Goal: Transaction & Acquisition: Purchase product/service

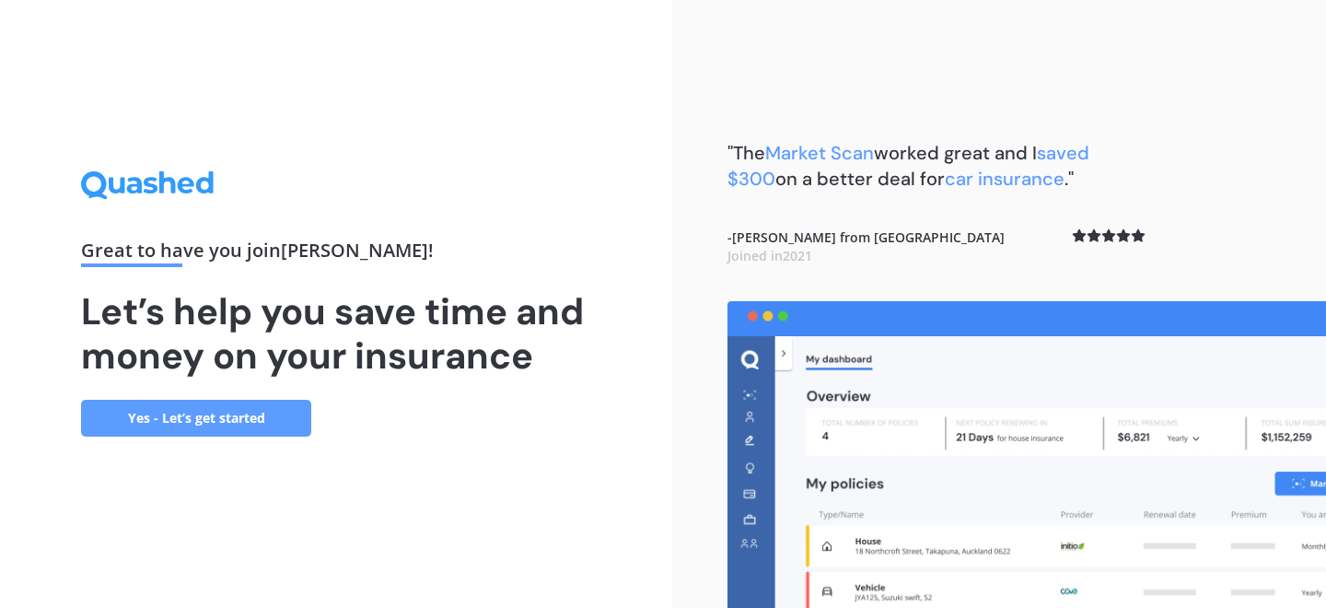
click at [265, 418] on link "Yes - Let’s get started" at bounding box center [196, 418] width 230 height 37
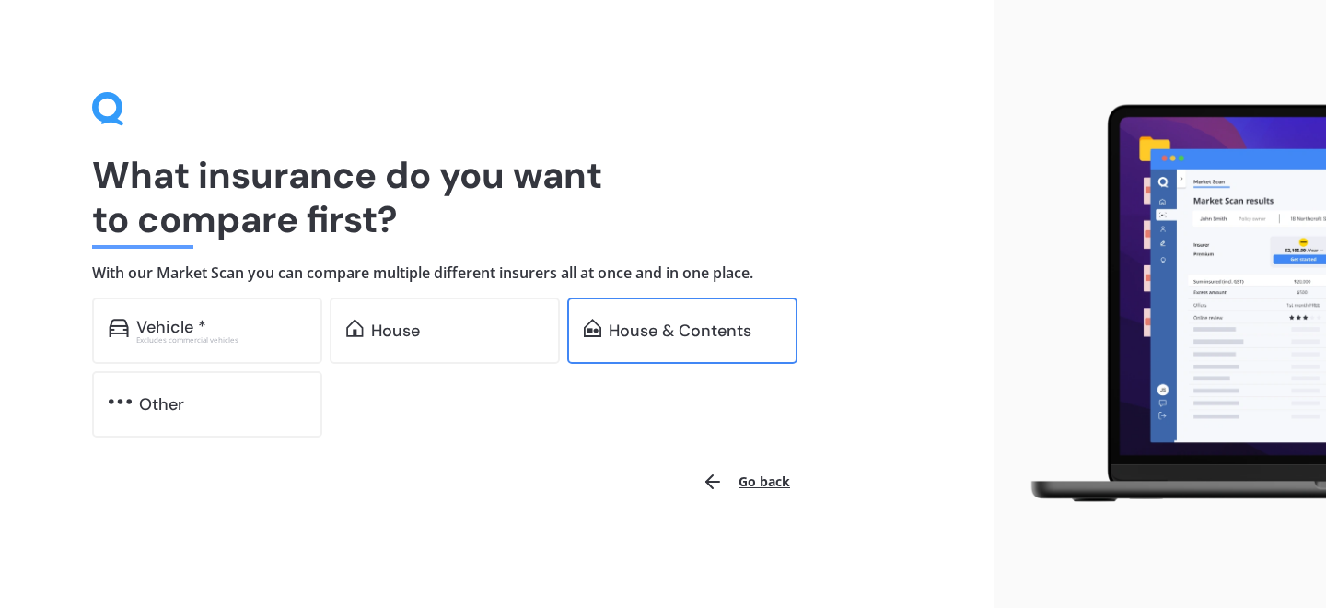
click at [659, 348] on div "House & Contents" at bounding box center [682, 330] width 230 height 66
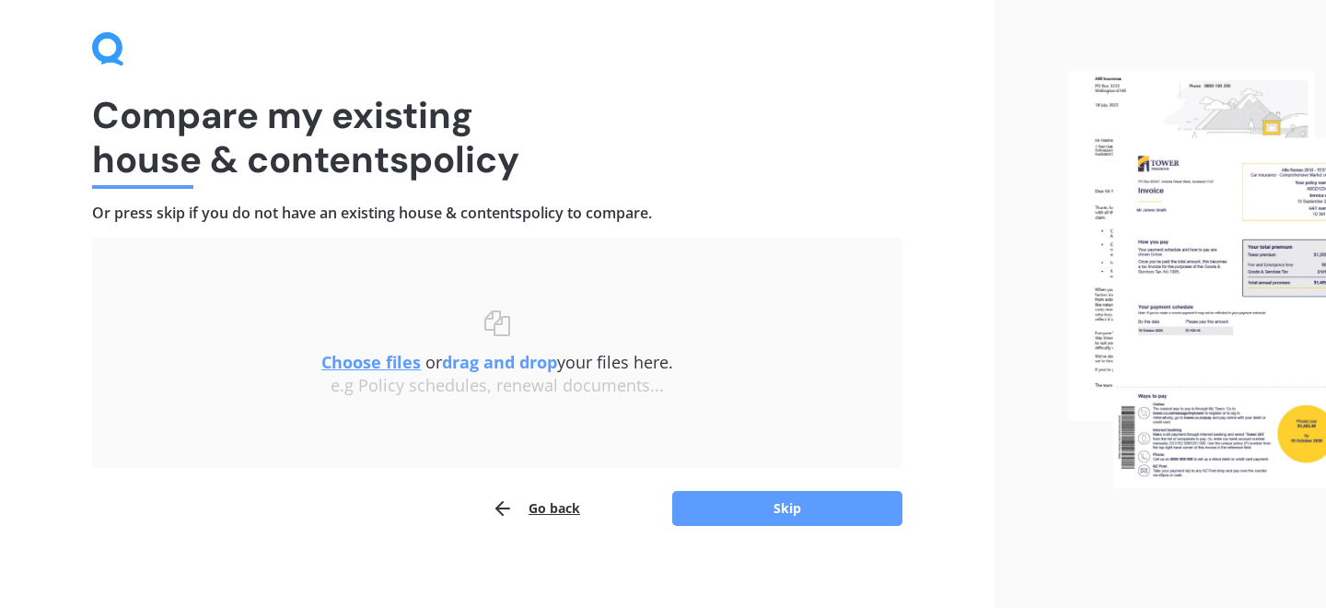
scroll to position [58, 0]
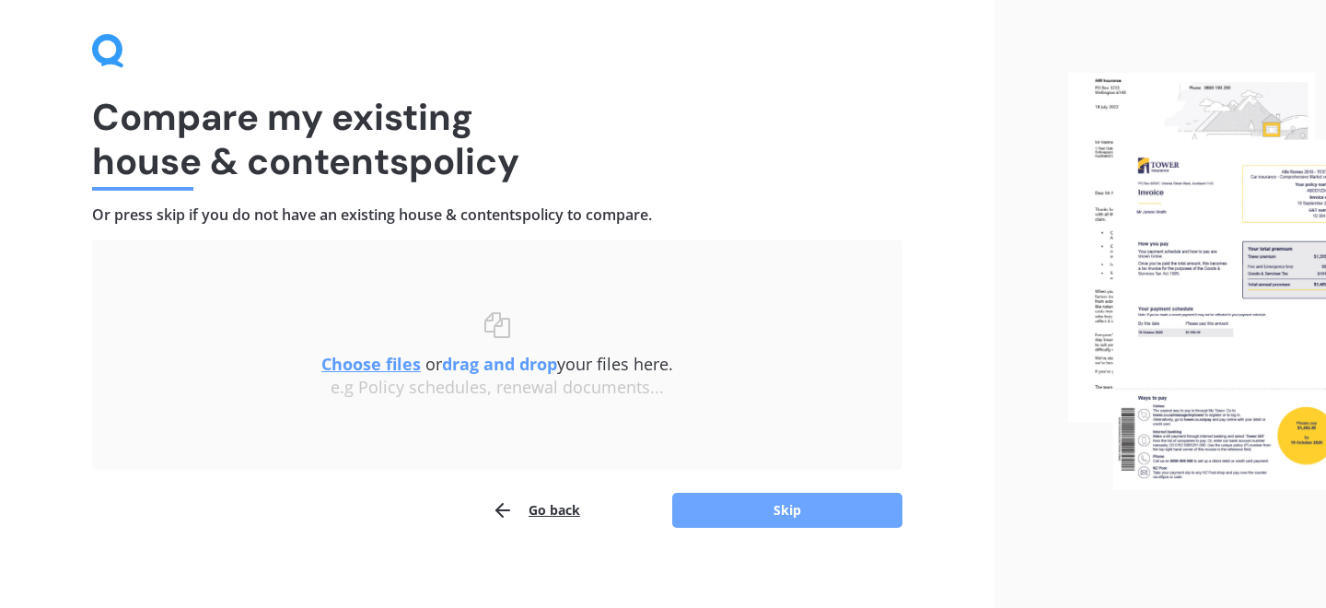
click at [757, 508] on button "Skip" at bounding box center [787, 510] width 230 height 35
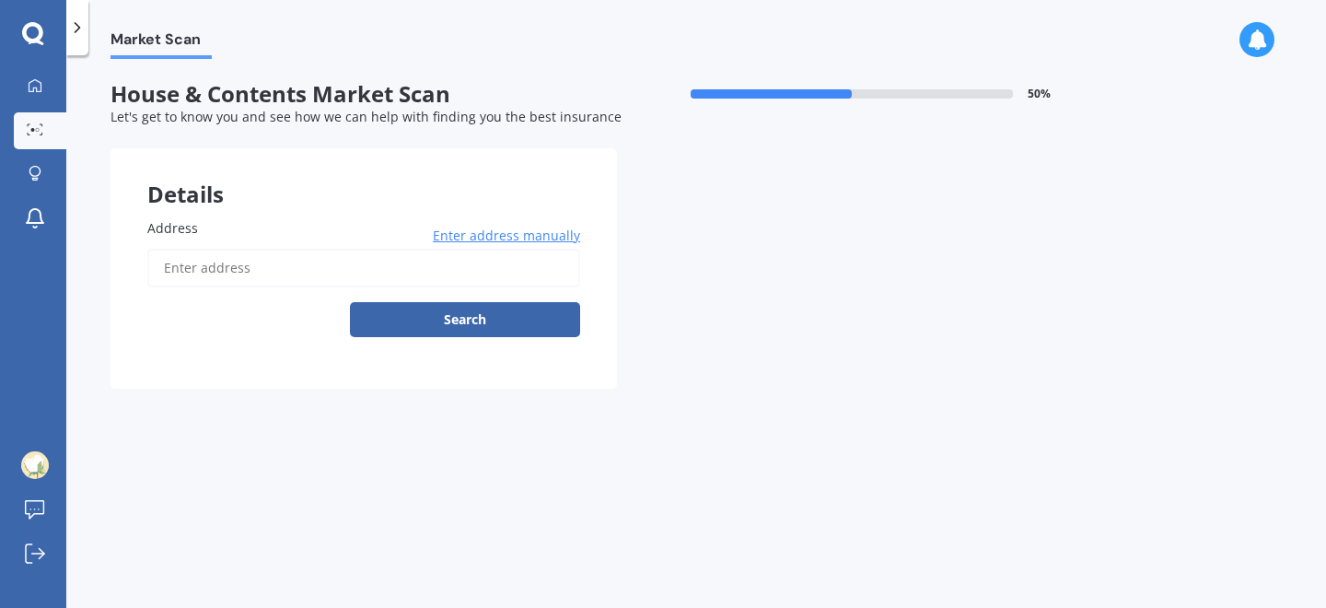
click at [313, 276] on input "Address" at bounding box center [363, 268] width 433 height 39
type input "[STREET_ADDRESS][PERSON_NAME]"
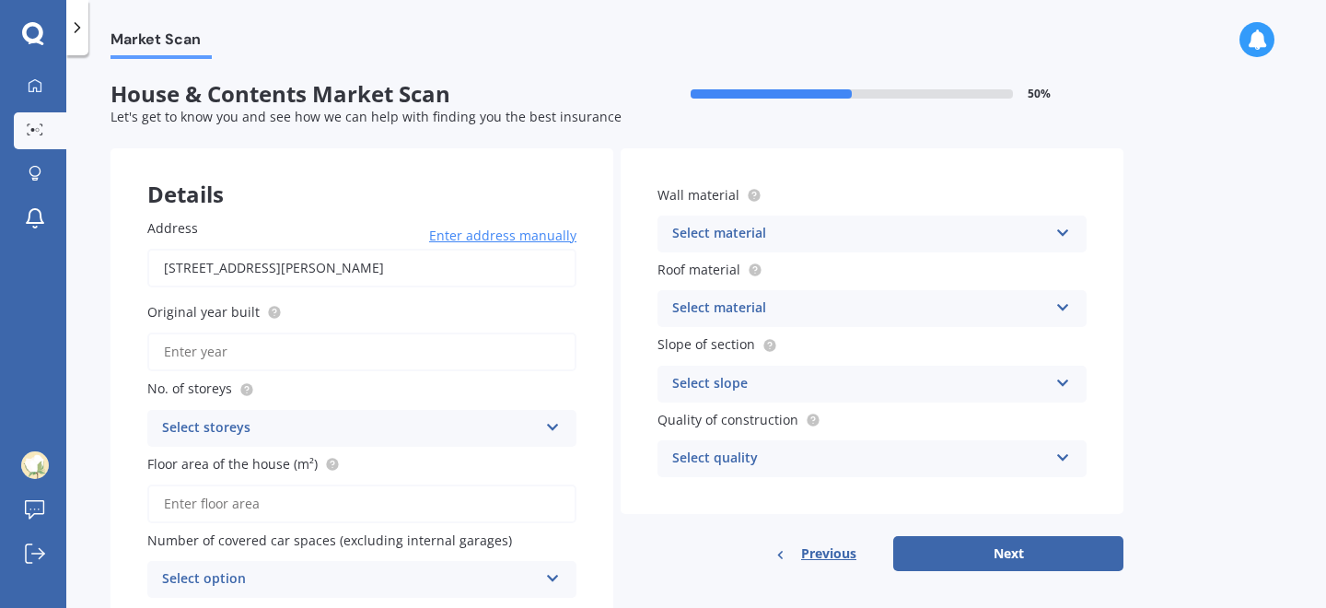
scroll to position [2, 0]
click at [357, 358] on input "Original year built" at bounding box center [361, 350] width 429 height 39
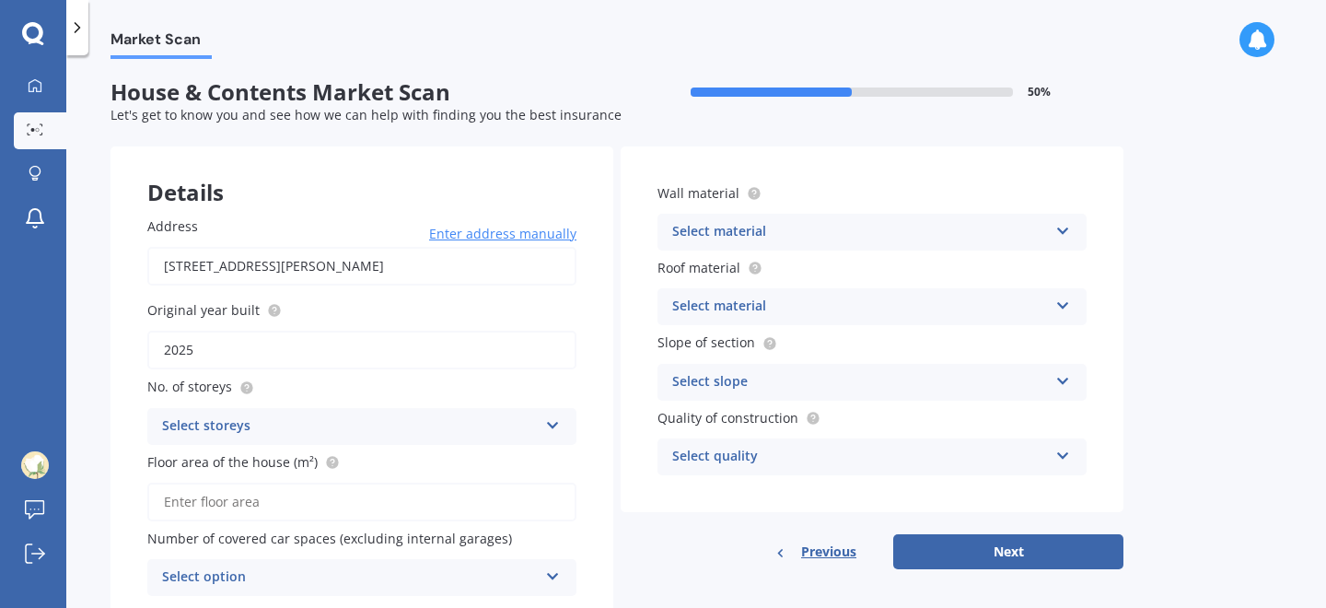
scroll to position [20, 0]
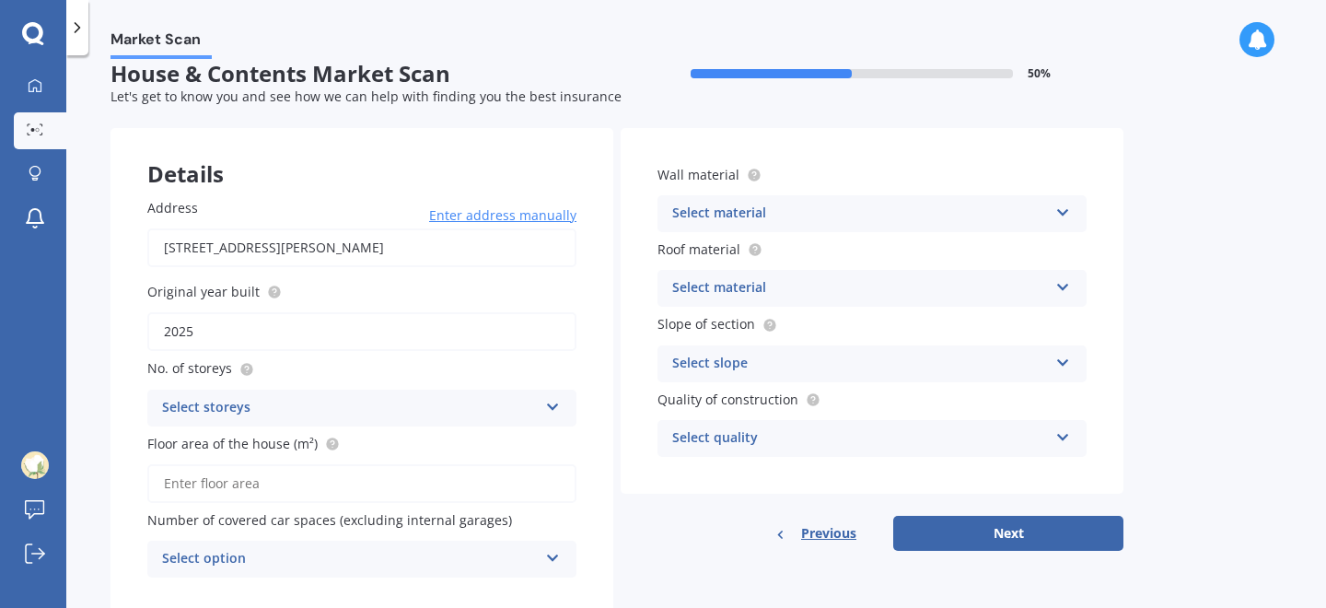
type input "2025"
click at [336, 415] on div "Select storeys" at bounding box center [350, 408] width 376 height 22
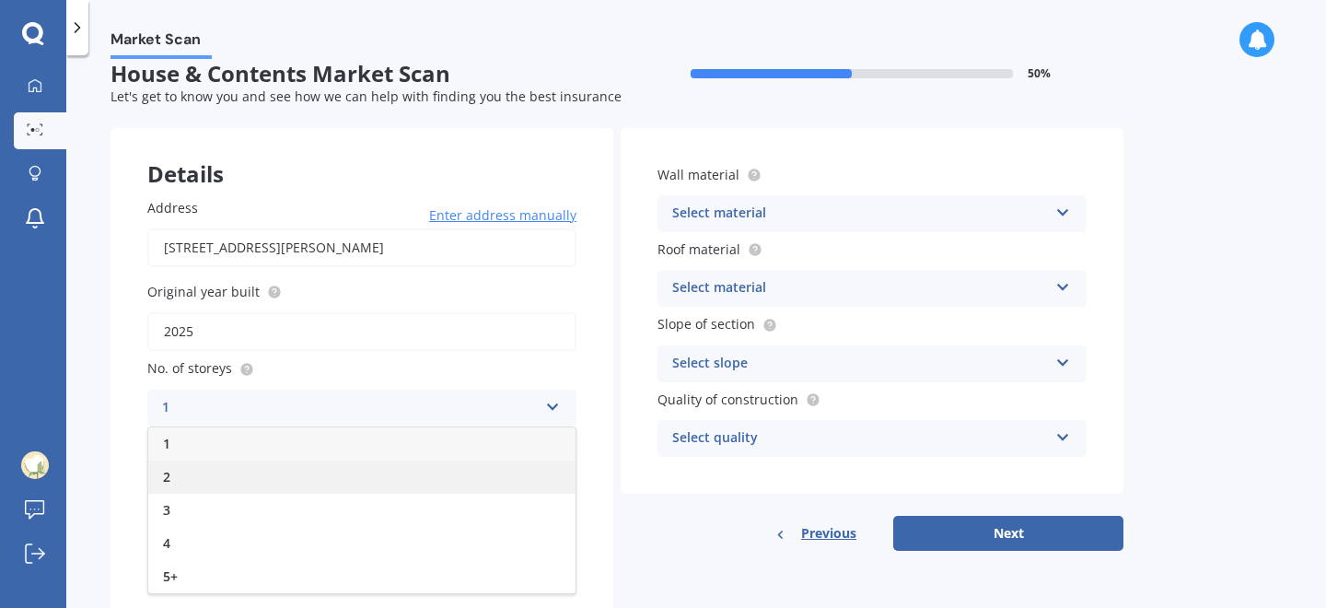
click at [289, 478] on div "2" at bounding box center [361, 476] width 427 height 33
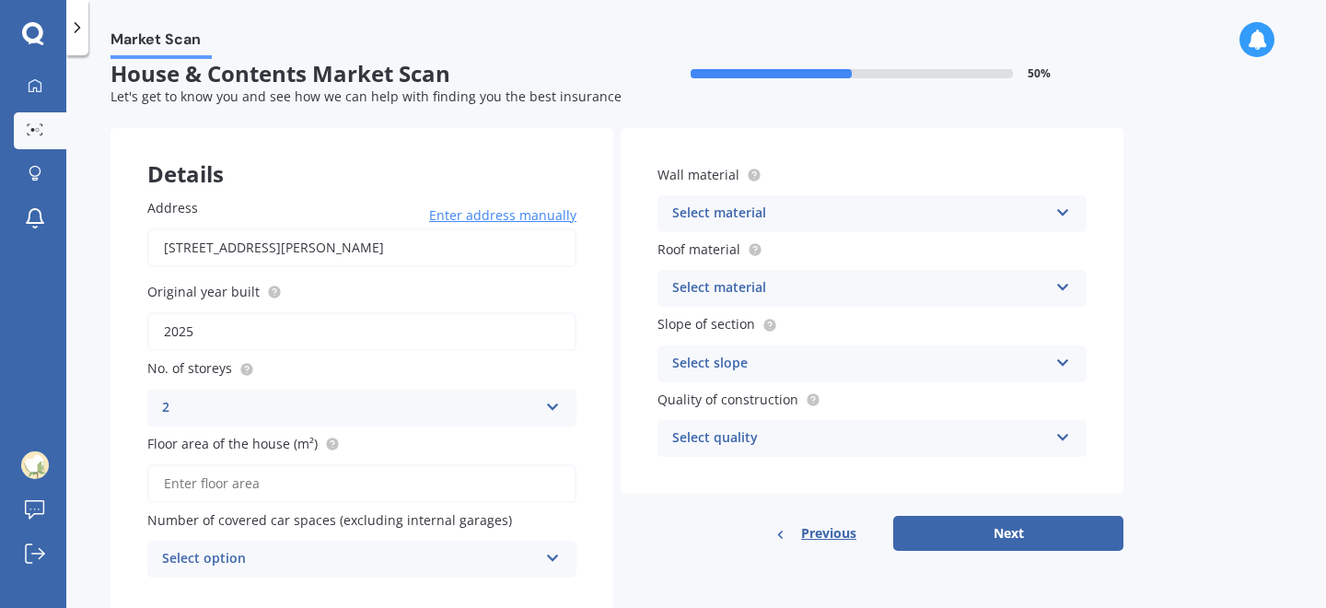
scroll to position [75, 0]
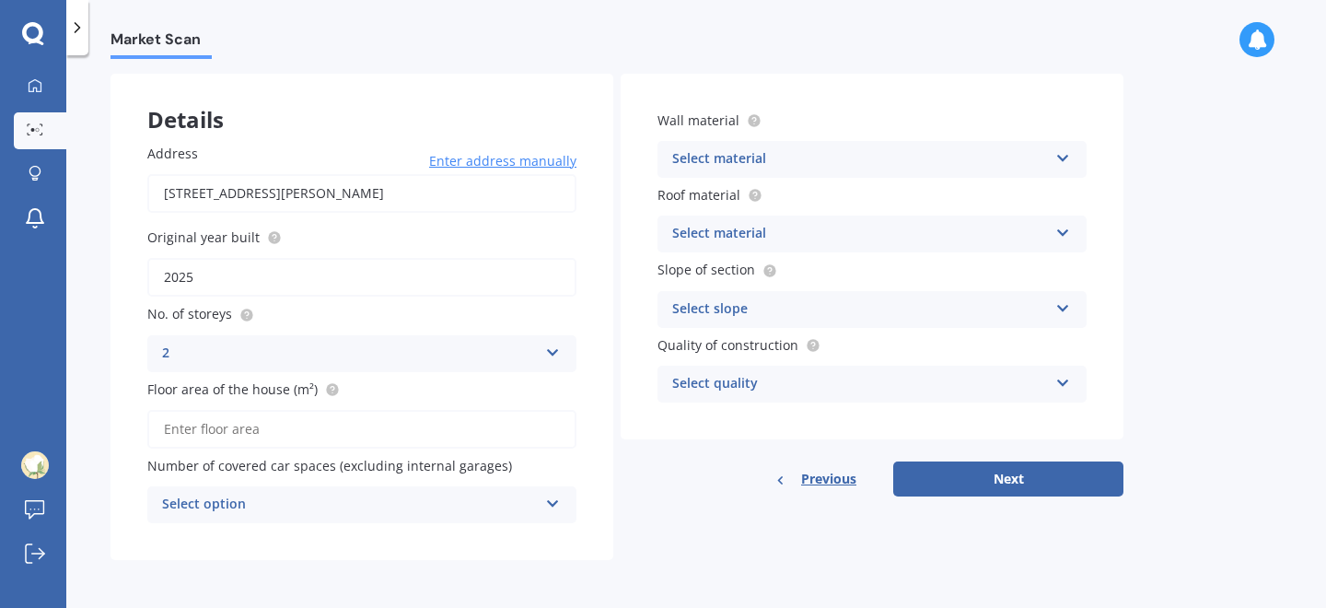
click at [286, 430] on input "Floor area of the house (m²)" at bounding box center [361, 429] width 429 height 39
type input "98"
click at [264, 511] on div "Select option" at bounding box center [350, 504] width 376 height 22
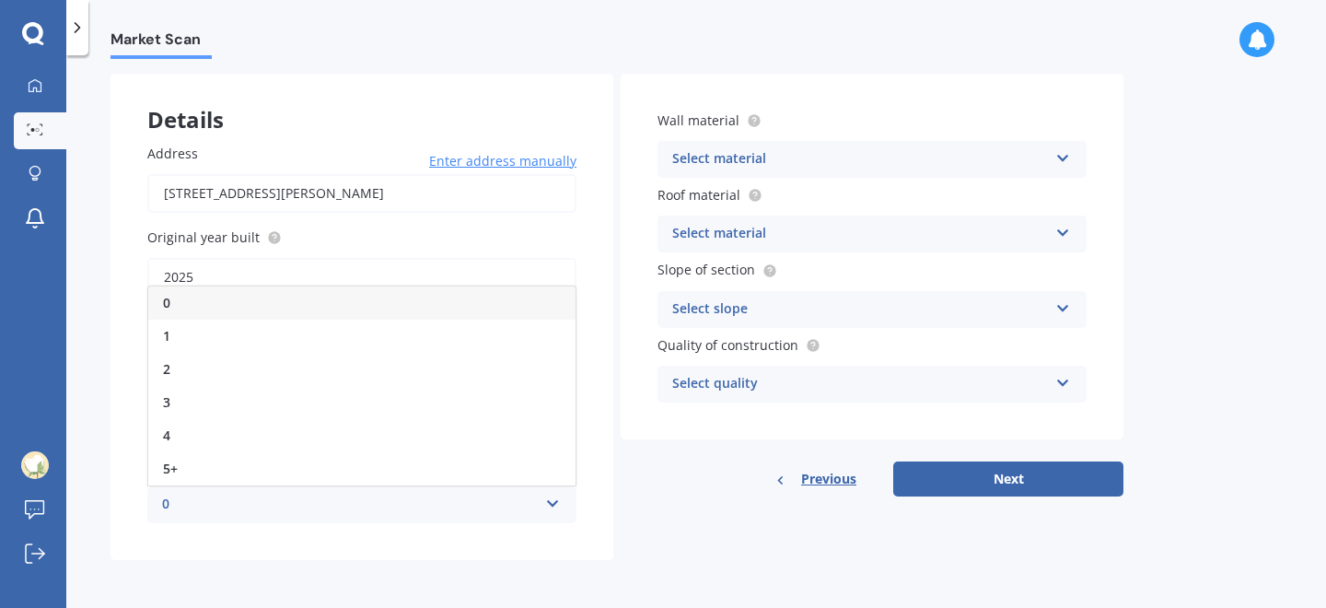
click at [319, 309] on div "0" at bounding box center [361, 302] width 427 height 33
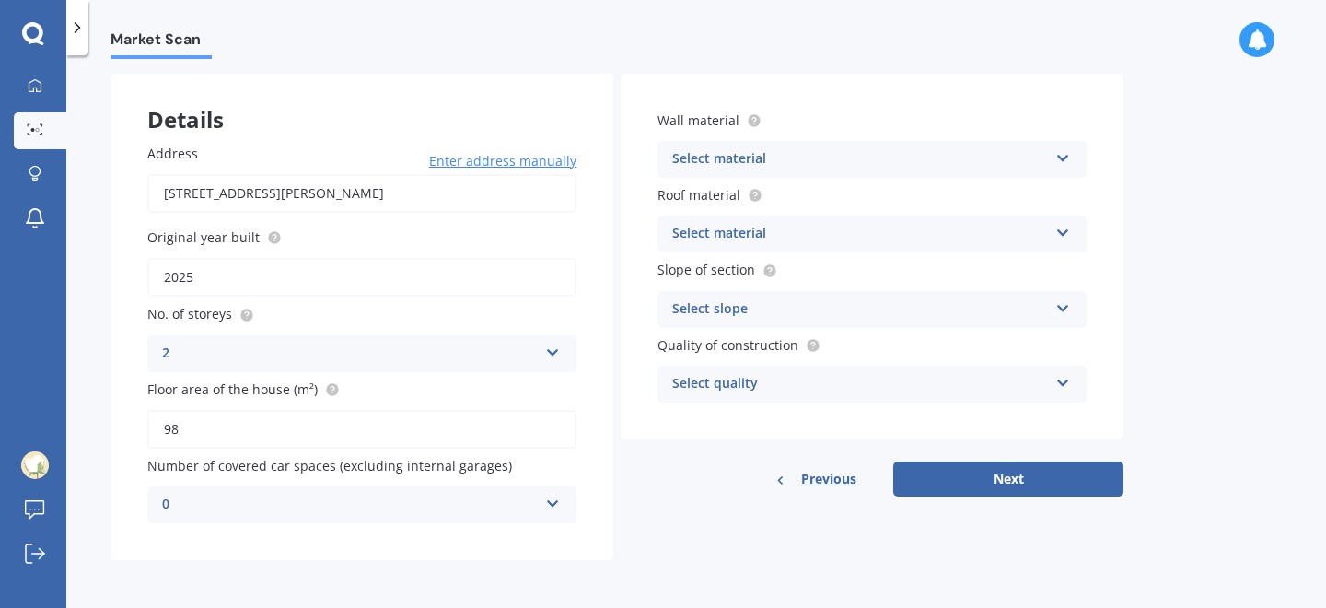
click at [625, 482] on div "Previous Next" at bounding box center [872, 478] width 503 height 35
click at [826, 157] on div "Select material" at bounding box center [860, 159] width 376 height 22
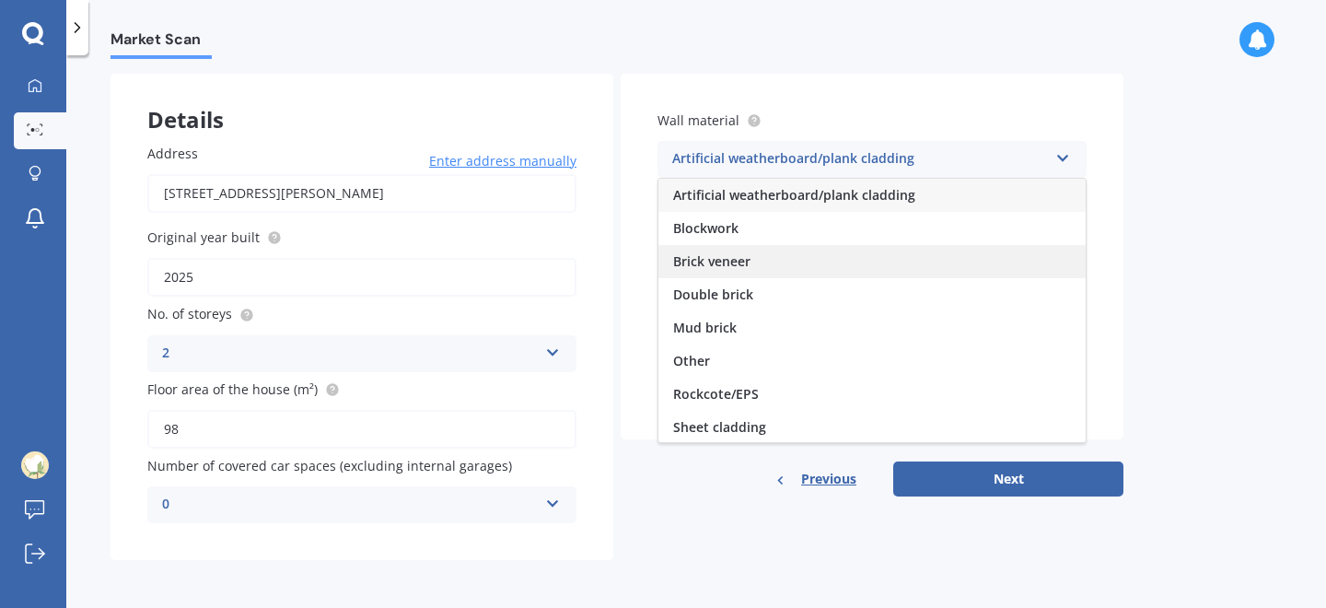
click at [807, 264] on div "Brick veneer" at bounding box center [871, 261] width 427 height 33
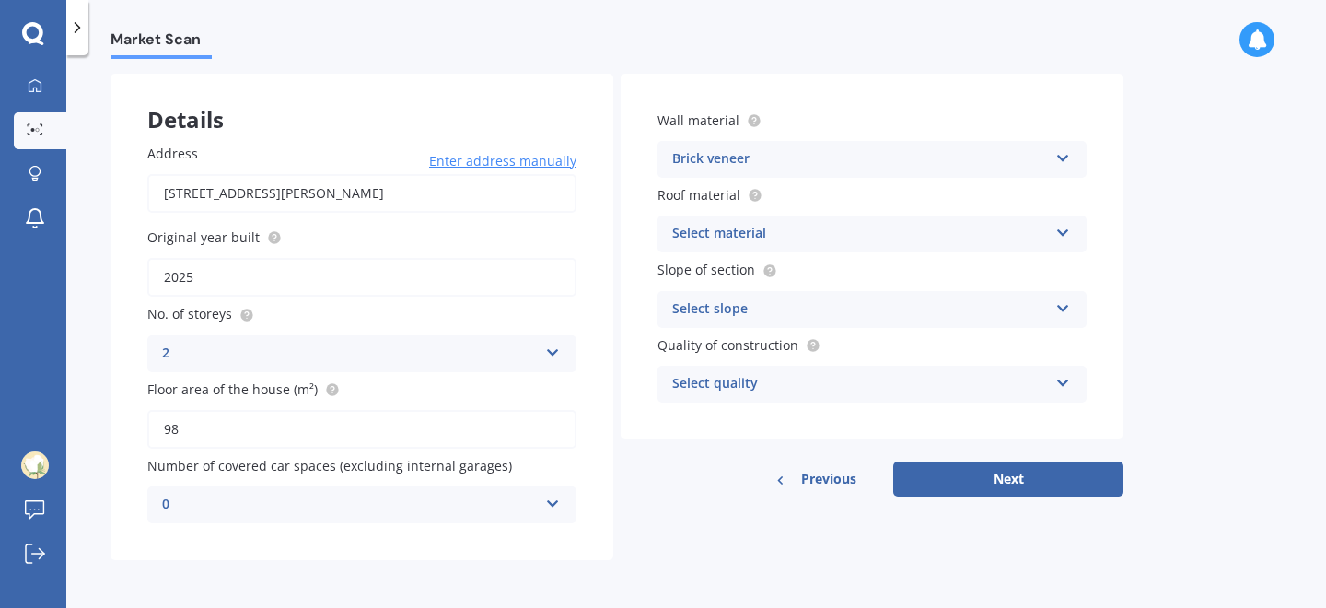
click at [847, 169] on div "Brick veneer" at bounding box center [860, 159] width 376 height 22
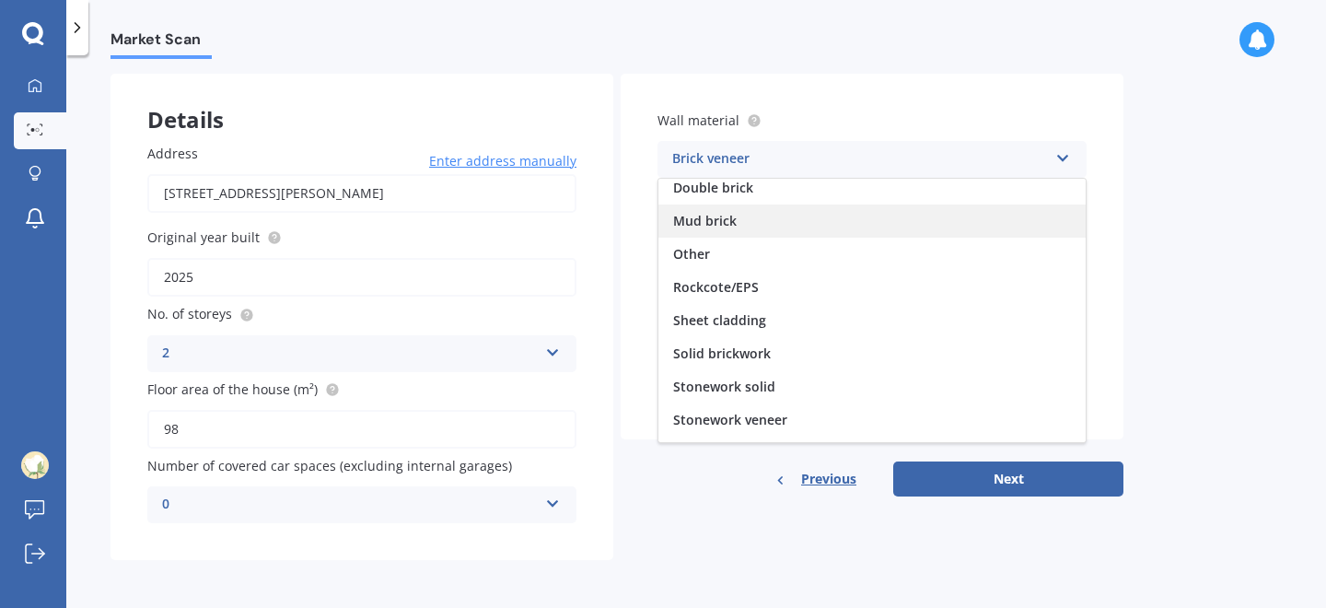
scroll to position [168, 0]
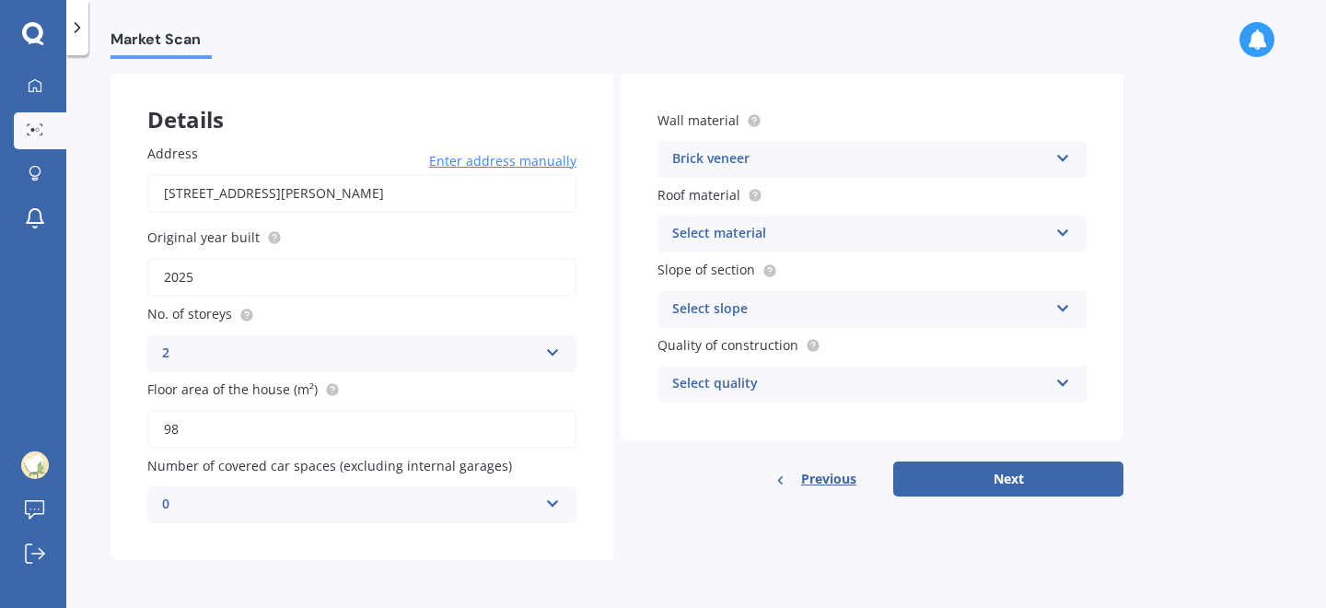
click at [722, 503] on div "Details Address [STREET_ADDRESS][PERSON_NAME] Enter address manually Search Ori…" at bounding box center [616, 317] width 1013 height 486
click at [814, 229] on div "Select material" at bounding box center [860, 234] width 376 height 22
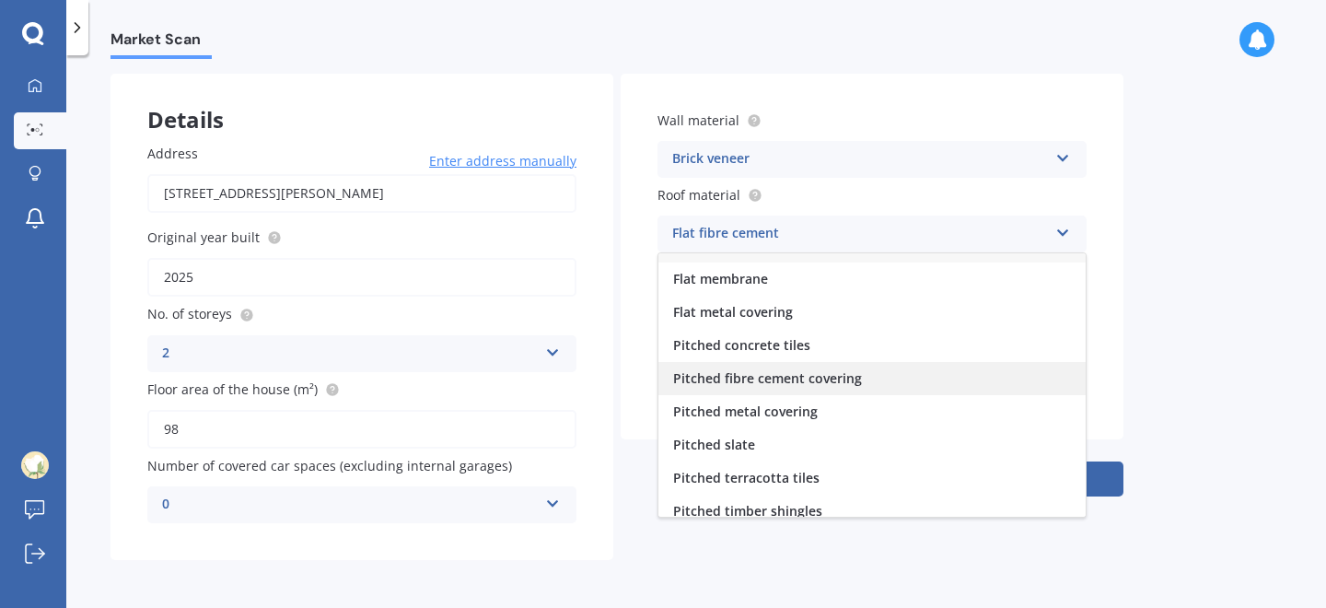
scroll to position [0, 0]
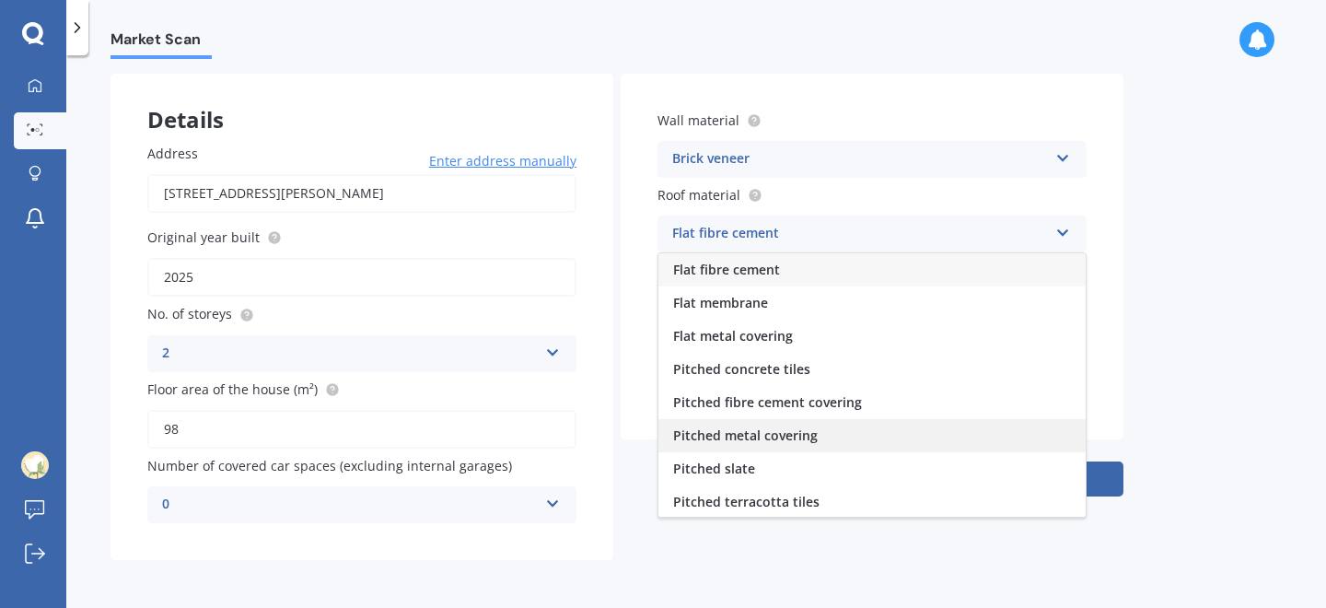
click at [760, 435] on span "Pitched metal covering" at bounding box center [745, 434] width 145 height 17
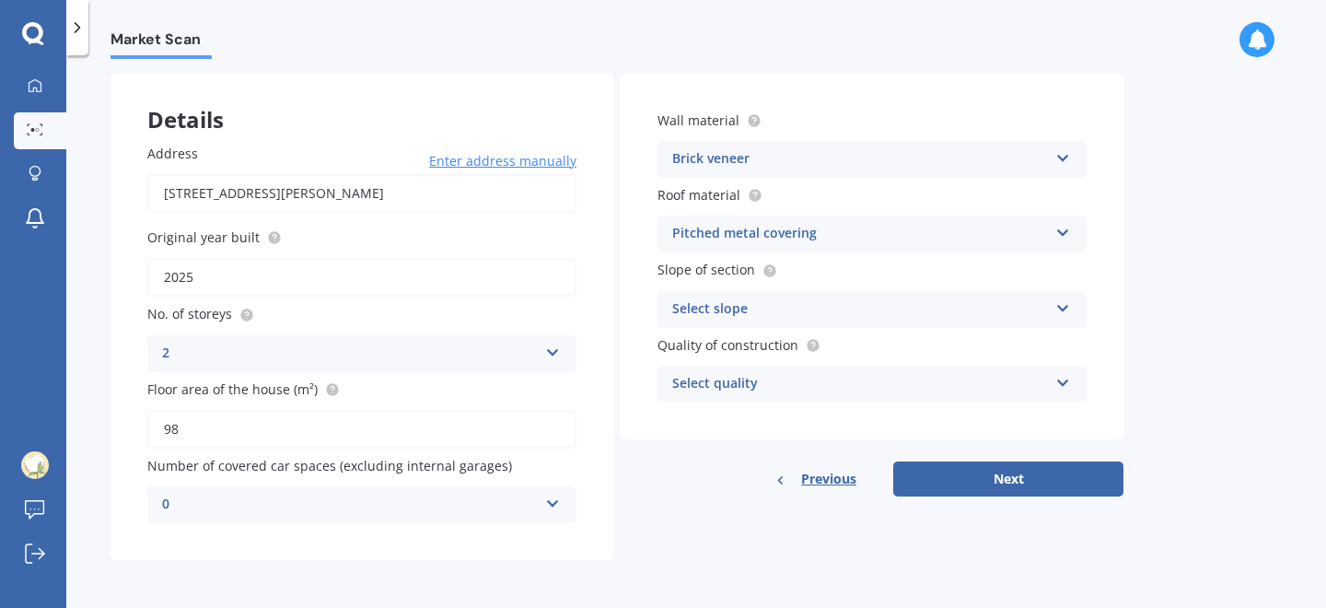
click at [827, 308] on div "Select slope" at bounding box center [860, 309] width 376 height 22
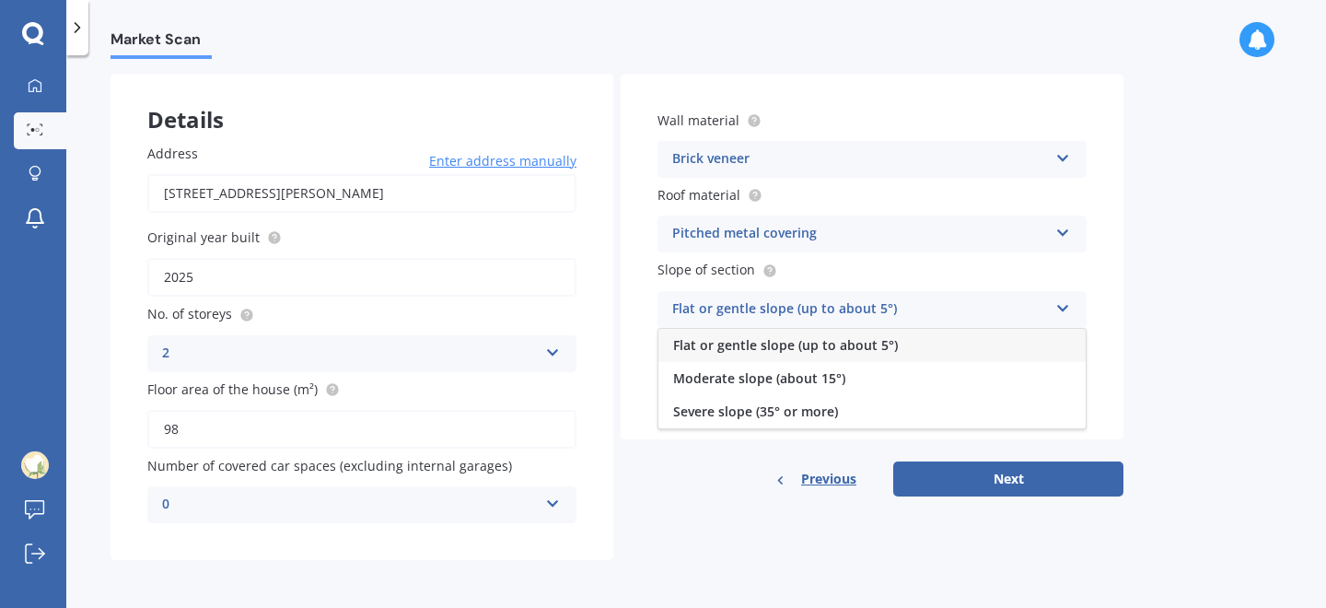
click at [830, 346] on span "Flat or gentle slope (up to about 5°)" at bounding box center [785, 344] width 225 height 17
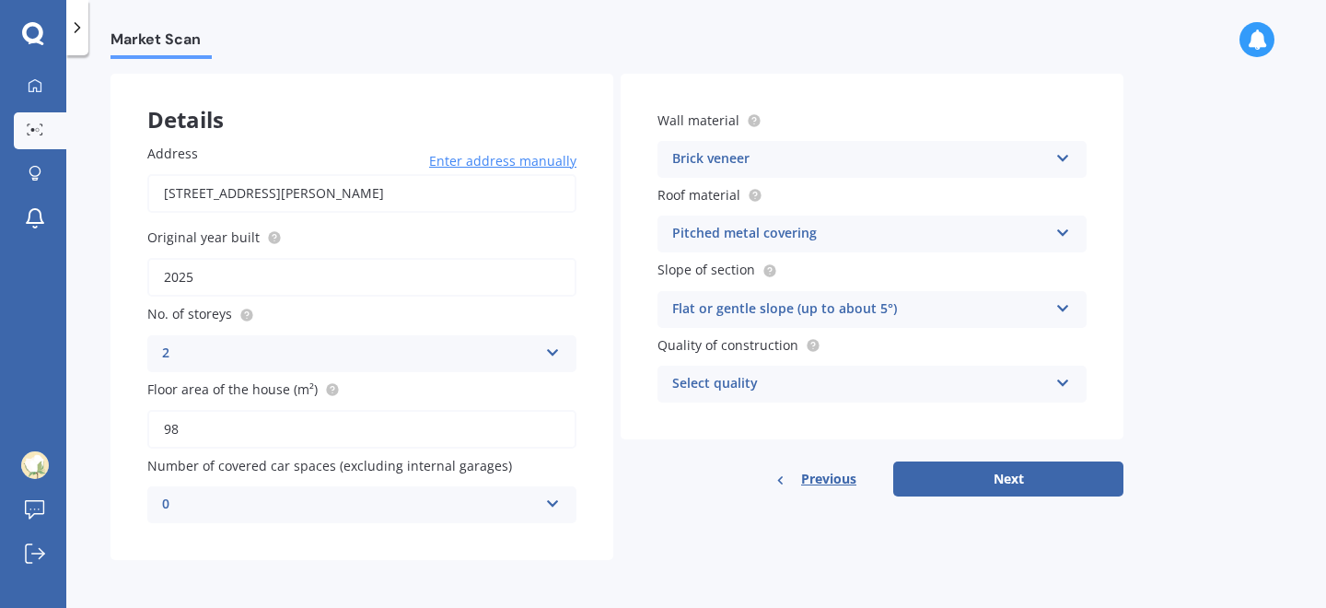
click at [878, 388] on div "Select quality" at bounding box center [860, 384] width 376 height 22
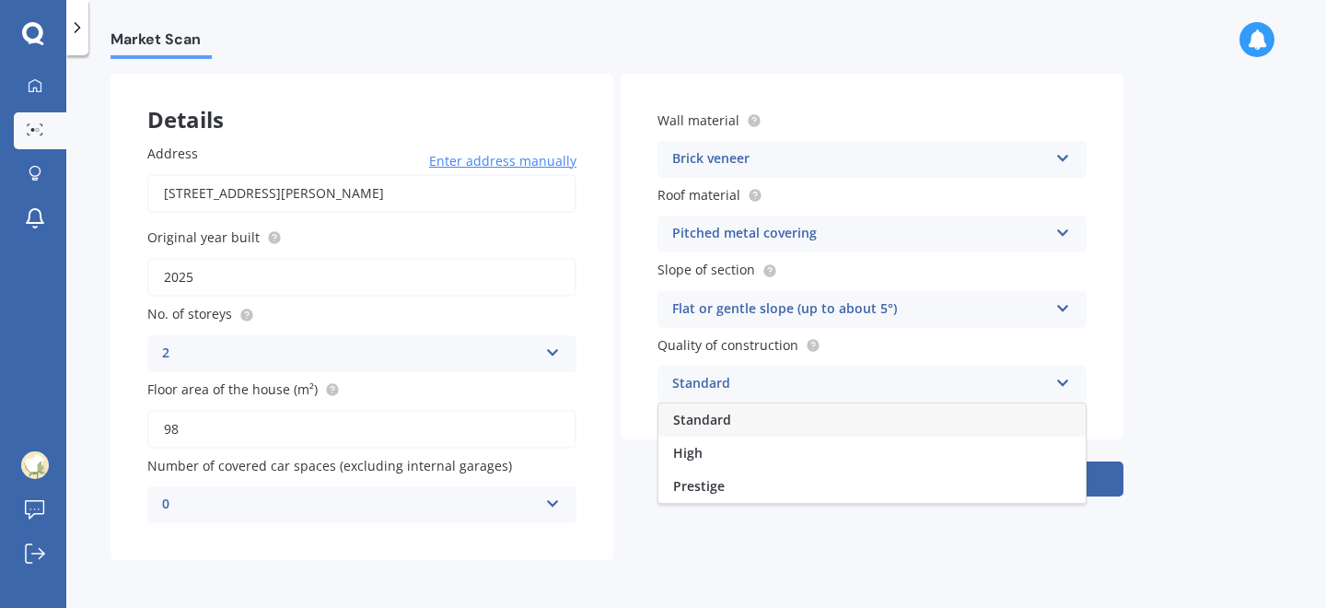
click at [867, 429] on div "Standard" at bounding box center [871, 419] width 427 height 33
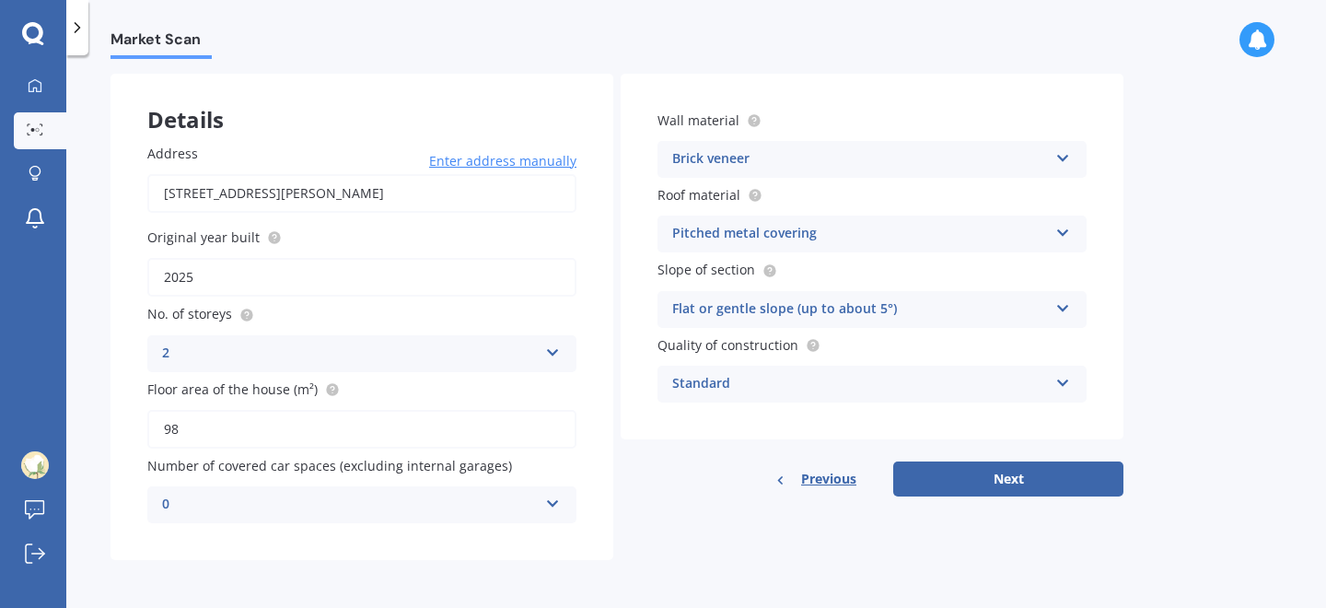
click at [961, 308] on div "Flat or gentle slope (up to about 5°)" at bounding box center [860, 309] width 376 height 22
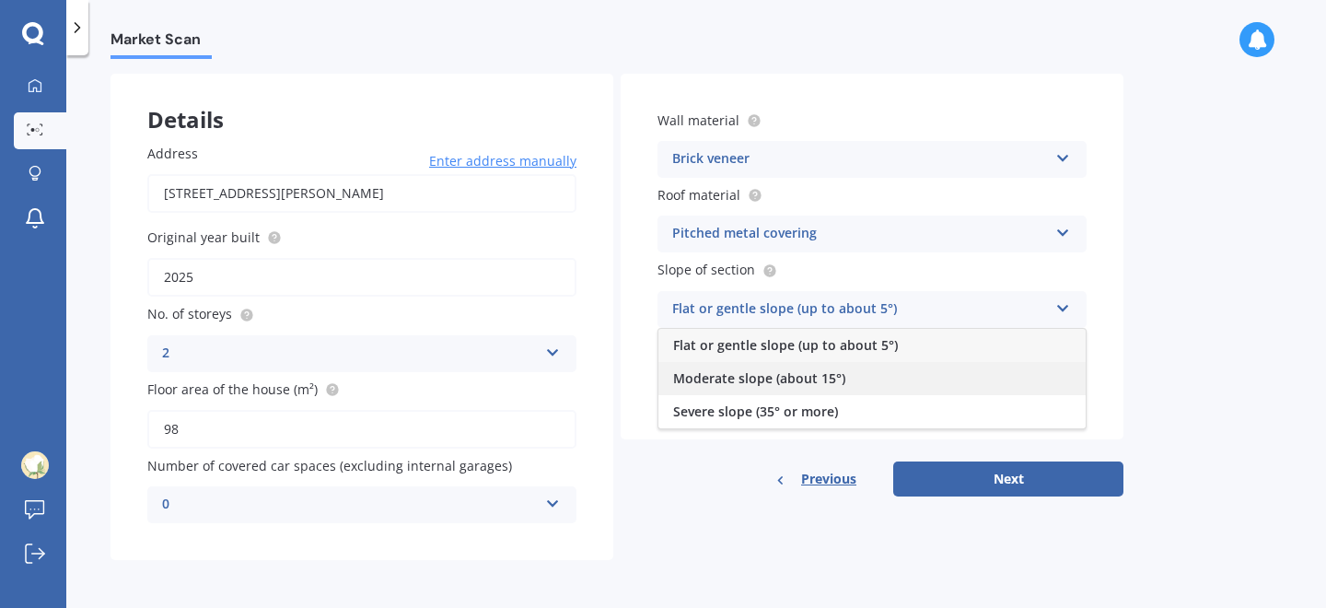
click at [904, 377] on div "Moderate slope (about 15°)" at bounding box center [871, 378] width 427 height 33
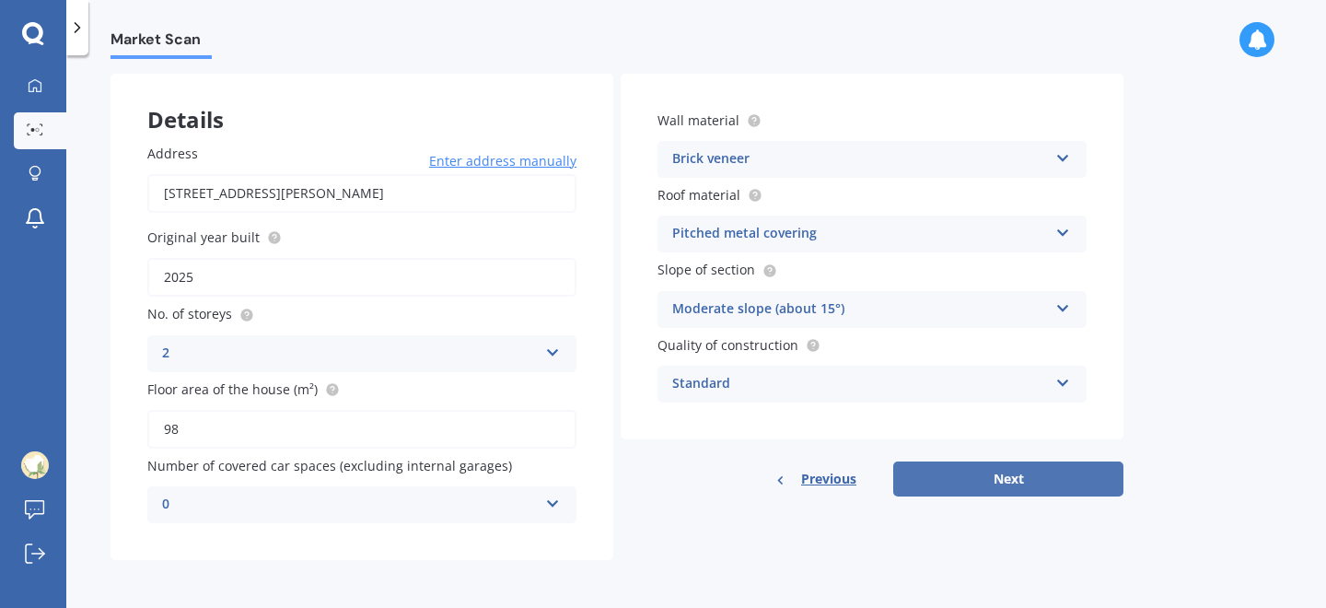
click at [976, 473] on button "Next" at bounding box center [1008, 478] width 230 height 35
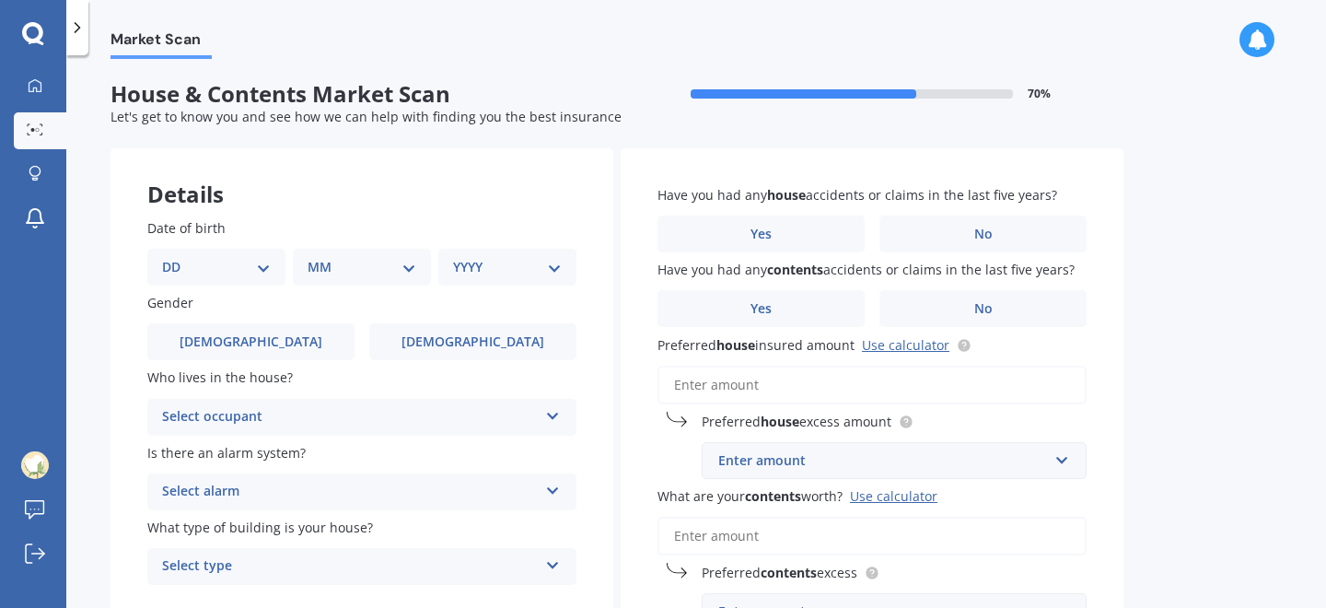
click at [238, 264] on select "DD 01 02 03 04 05 06 07 08 09 10 11 12 13 14 15 16 17 18 19 20 21 22 23 24 25 2…" at bounding box center [216, 267] width 109 height 20
select select "22"
click at [177, 257] on select "DD 01 02 03 04 05 06 07 08 09 10 11 12 13 14 15 16 17 18 19 20 21 22 23 24 25 2…" at bounding box center [216, 267] width 109 height 20
click at [373, 271] on select "MM 01 02 03 04 05 06 07 08 09 10 11 12" at bounding box center [365, 267] width 101 height 20
select select "02"
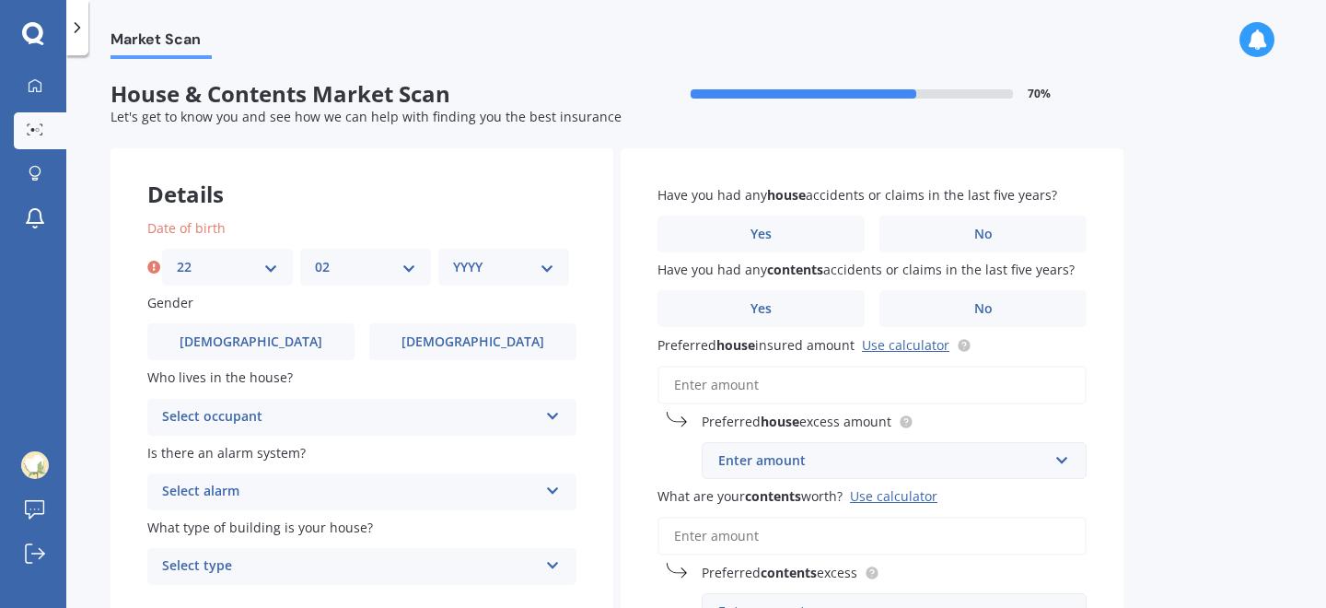
click at [315, 257] on select "MM 01 02 03 04 05 06 07 08 09 10 11 12" at bounding box center [365, 267] width 101 height 20
click at [477, 267] on select "YYYY 2009 2008 2007 2006 2005 2004 2003 2002 2001 2000 1999 1998 1997 1996 1995…" at bounding box center [503, 267] width 101 height 20
click at [473, 270] on select "YYYY 2009 2008 2007 2006 2005 2004 2003 2002 2001 2000 1999 1998 1997 1996 1995…" at bounding box center [503, 267] width 101 height 20
select select "1989"
click at [453, 257] on select "YYYY 2009 2008 2007 2006 2005 2004 2003 2002 2001 2000 1999 1998 1997 1996 1995…" at bounding box center [503, 267] width 101 height 20
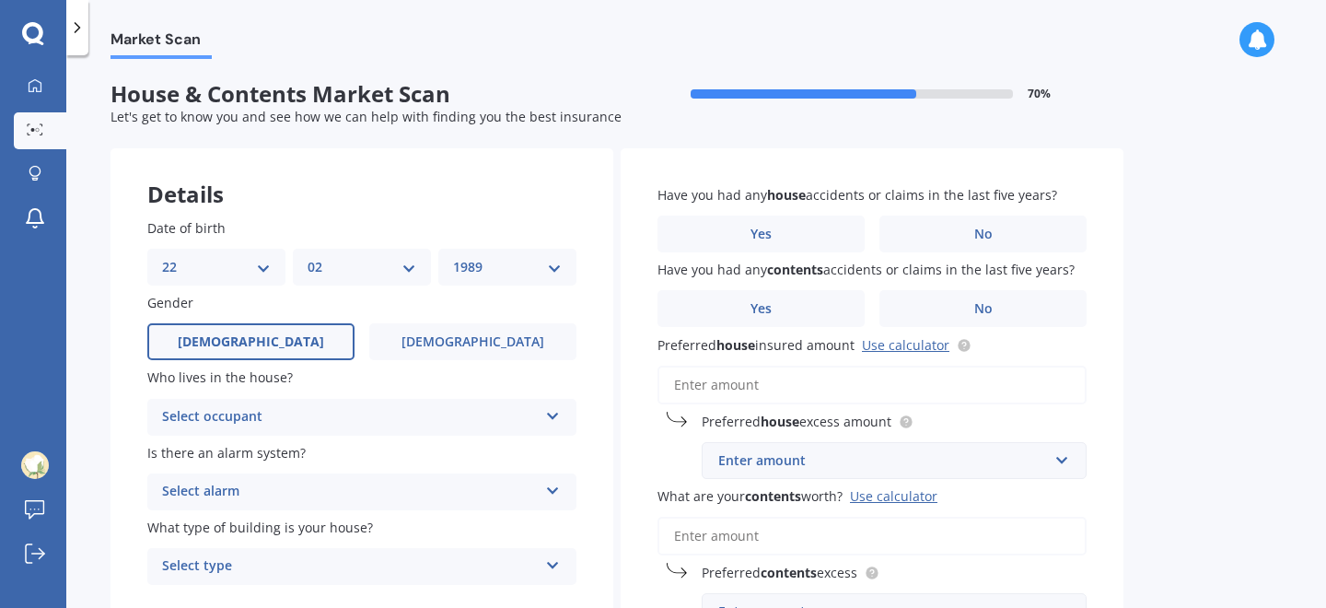
click at [281, 343] on label "[DEMOGRAPHIC_DATA]" at bounding box center [250, 341] width 207 height 37
click at [0, 0] on input "[DEMOGRAPHIC_DATA]" at bounding box center [0, 0] width 0 height 0
click at [315, 418] on div "Select occupant" at bounding box center [350, 417] width 376 height 22
click at [307, 453] on div "Owner" at bounding box center [361, 452] width 427 height 33
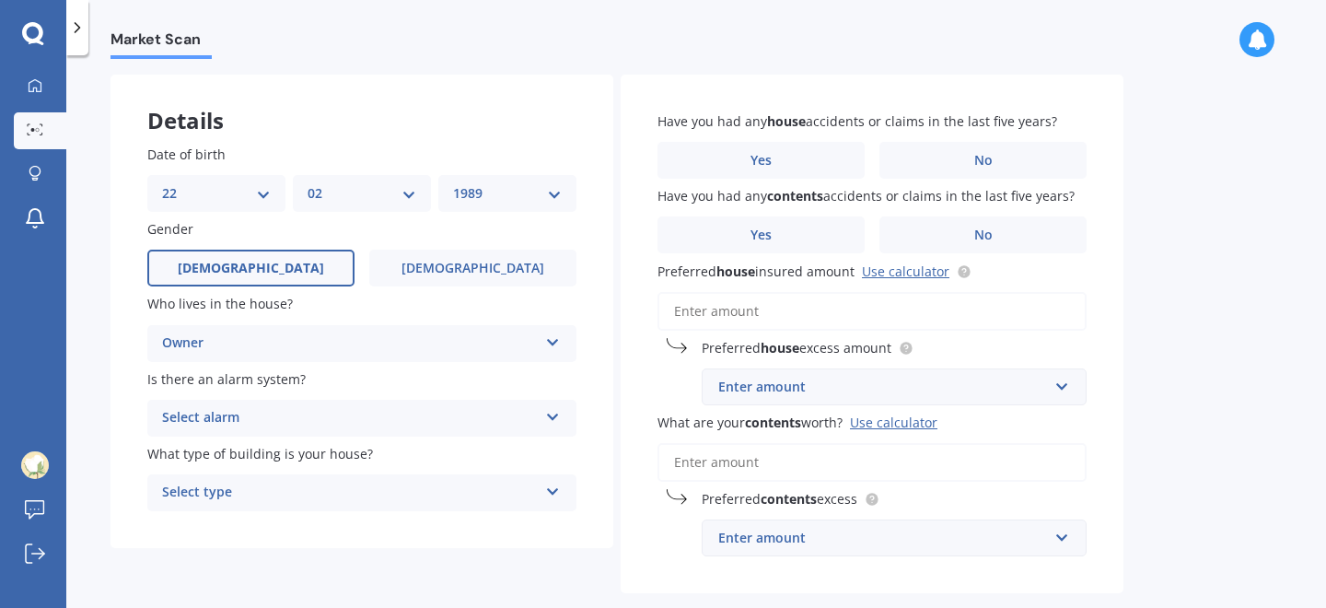
scroll to position [75, 0]
click at [284, 418] on div "Select alarm" at bounding box center [350, 417] width 376 height 22
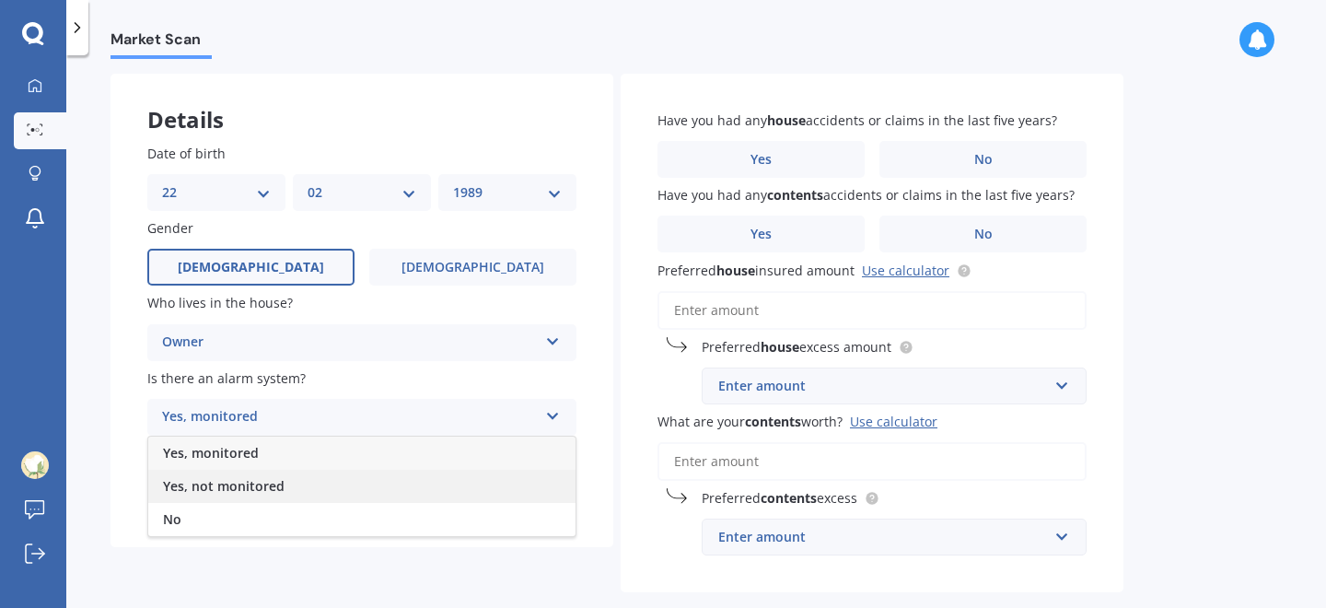
click at [280, 491] on span "Yes, not monitored" at bounding box center [224, 485] width 122 height 17
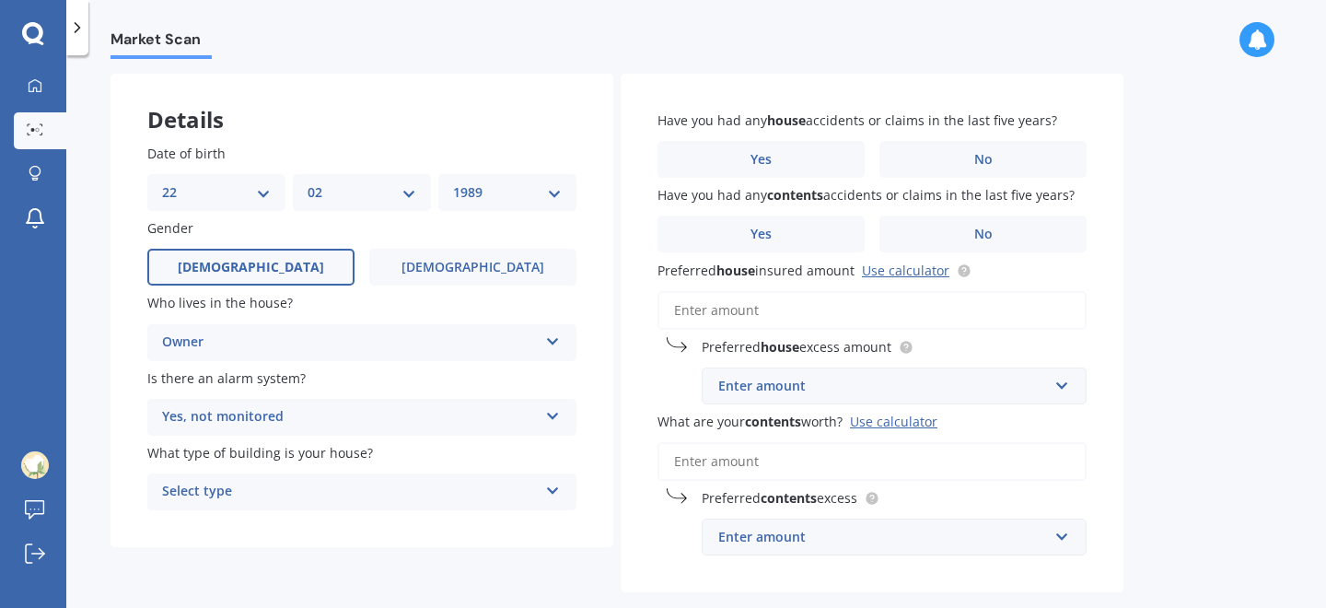
click at [278, 495] on div "Select type" at bounding box center [350, 492] width 376 height 22
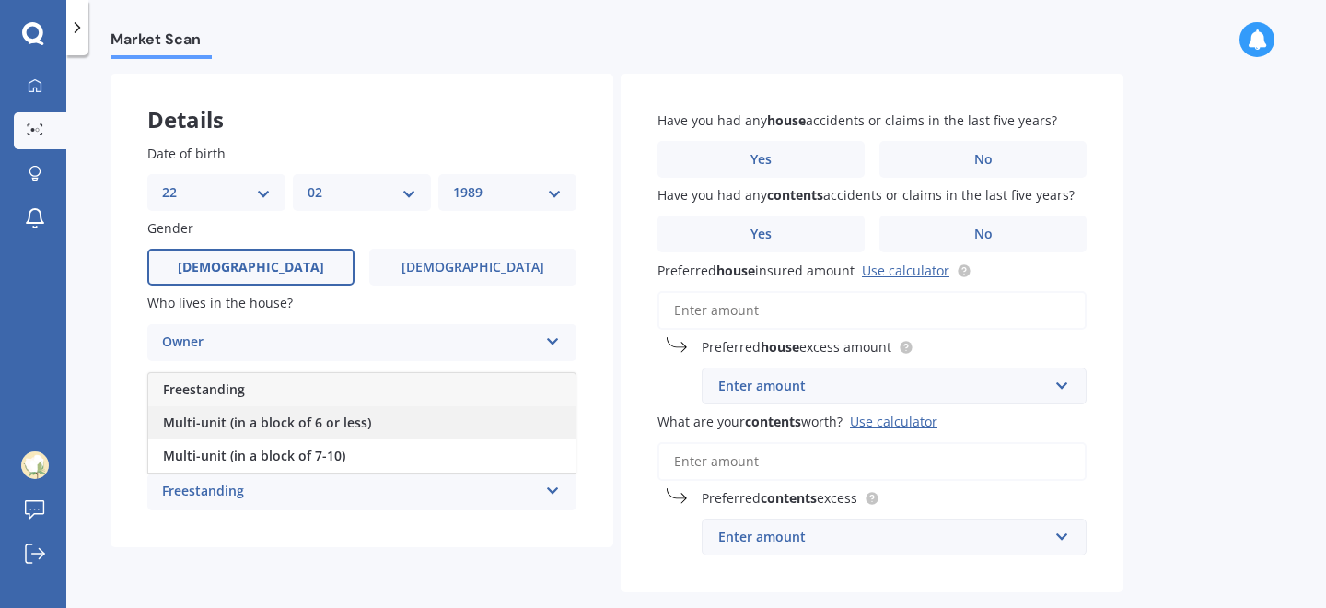
click at [330, 426] on span "Multi-unit (in a block of 6 or less)" at bounding box center [267, 421] width 208 height 17
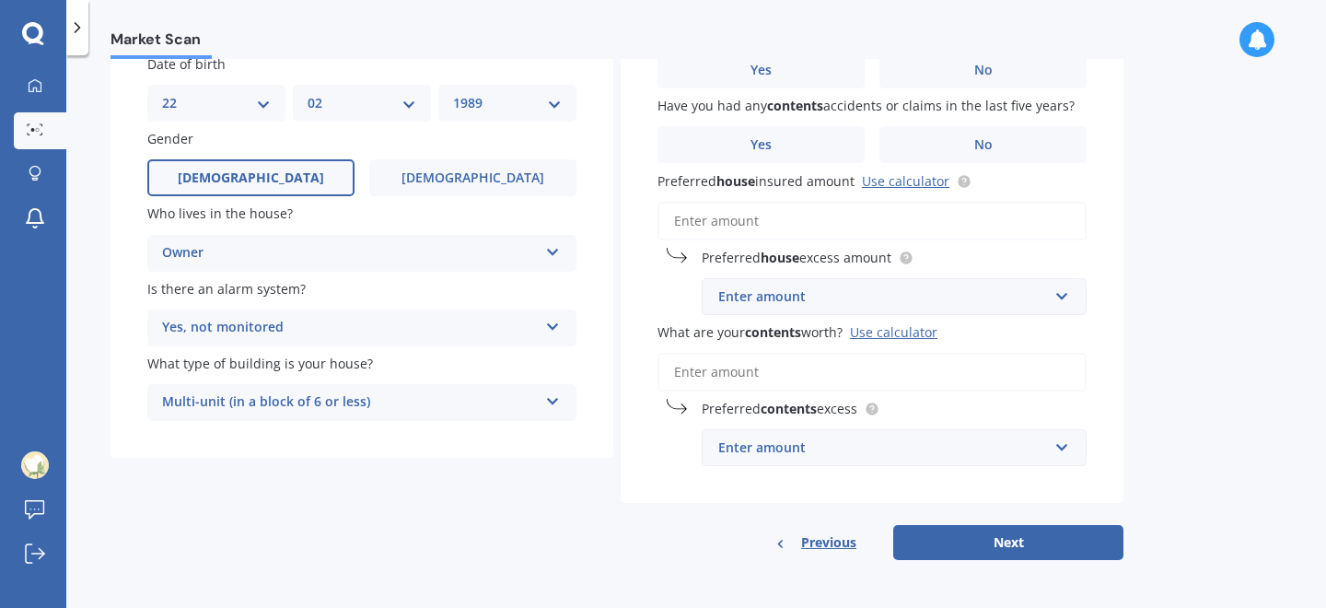
scroll to position [0, 0]
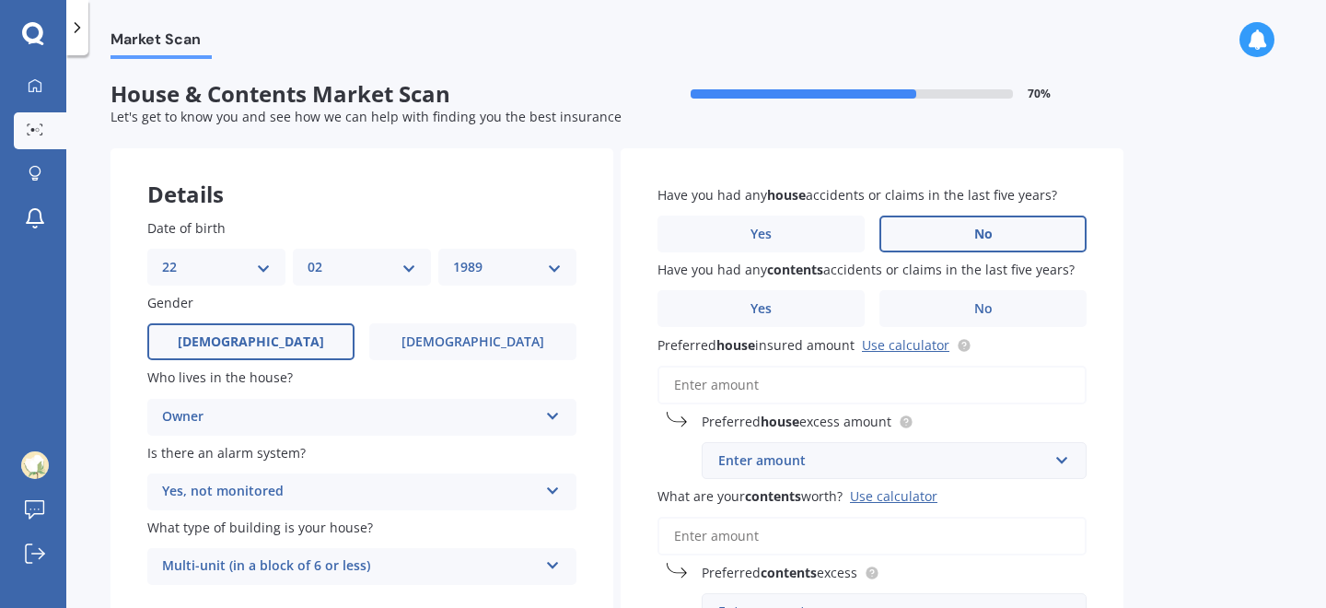
click at [948, 228] on label "No" at bounding box center [982, 233] width 207 height 37
click at [0, 0] on input "No" at bounding box center [0, 0] width 0 height 0
click at [966, 303] on label "No" at bounding box center [982, 308] width 207 height 37
click at [0, 0] on input "No" at bounding box center [0, 0] width 0 height 0
click at [903, 343] on link "Use calculator" at bounding box center [905, 344] width 87 height 17
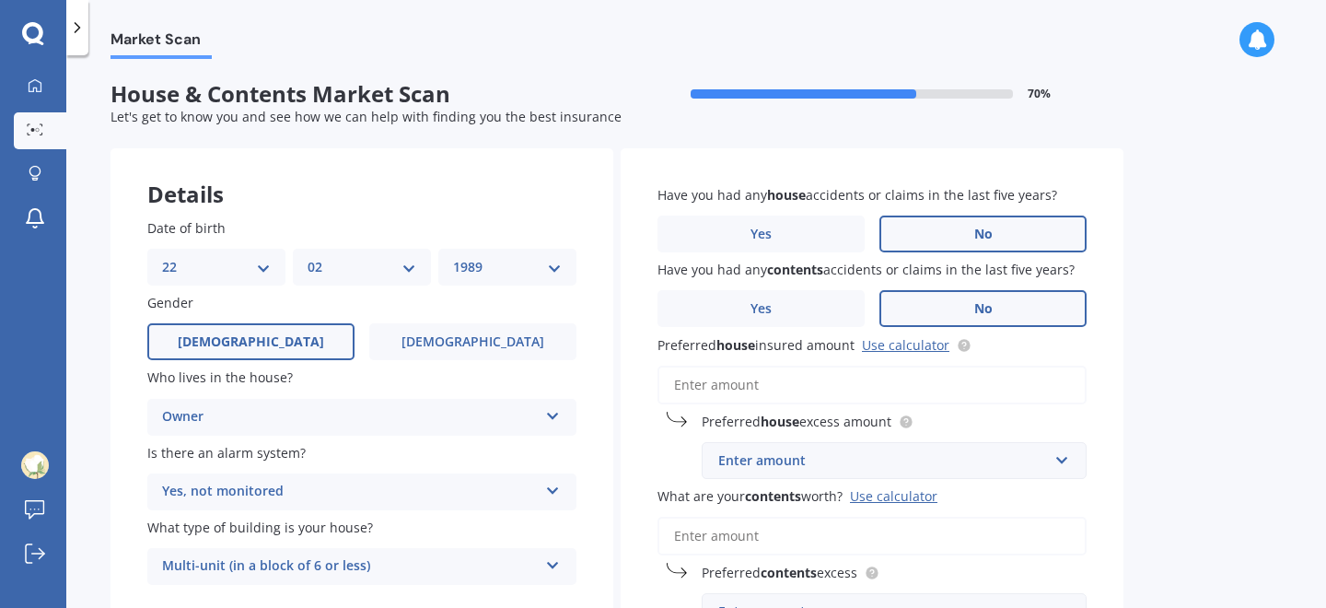
click at [790, 384] on input "Preferred house insured amount Use calculator" at bounding box center [871, 385] width 429 height 39
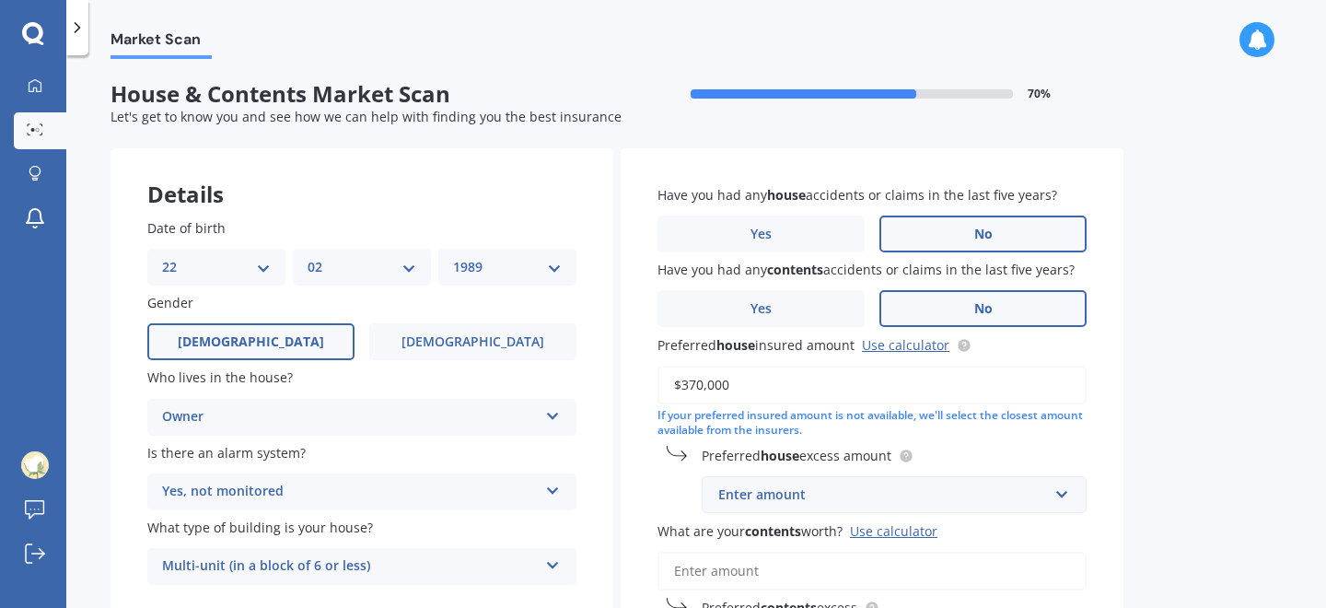
type input "$370,000"
click at [803, 425] on div "If your preferred insured amount is not available, we'll select the closest amo…" at bounding box center [871, 423] width 429 height 31
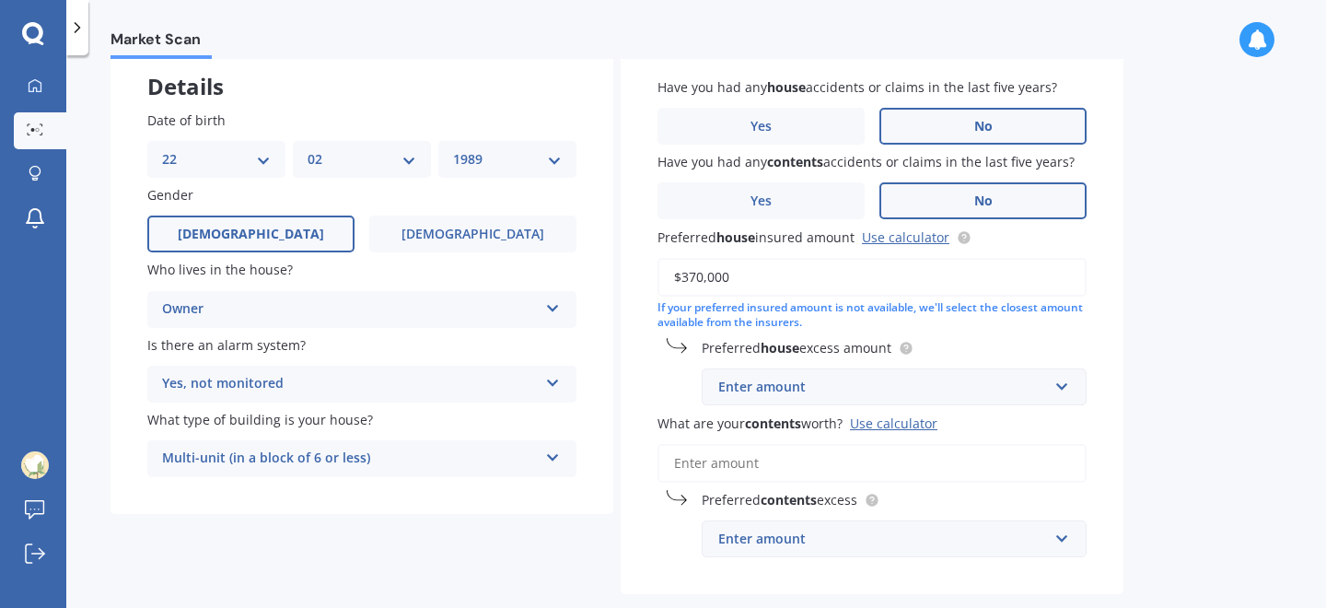
scroll to position [111, 0]
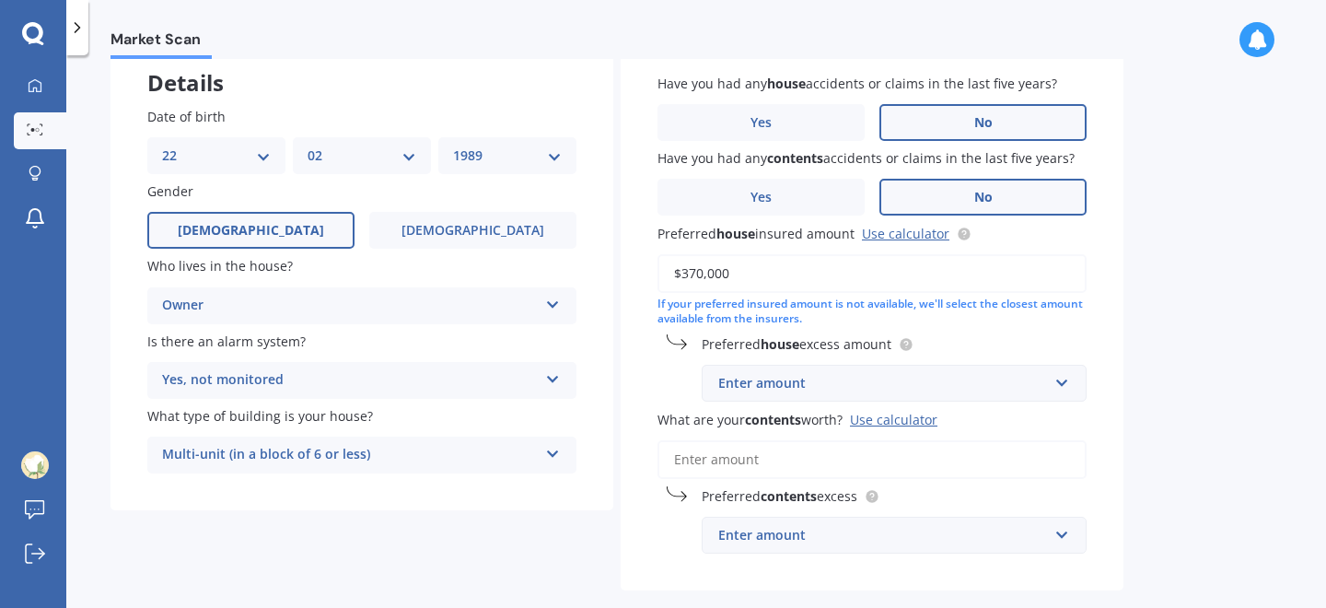
click at [812, 389] on div "Enter amount" at bounding box center [883, 383] width 330 height 20
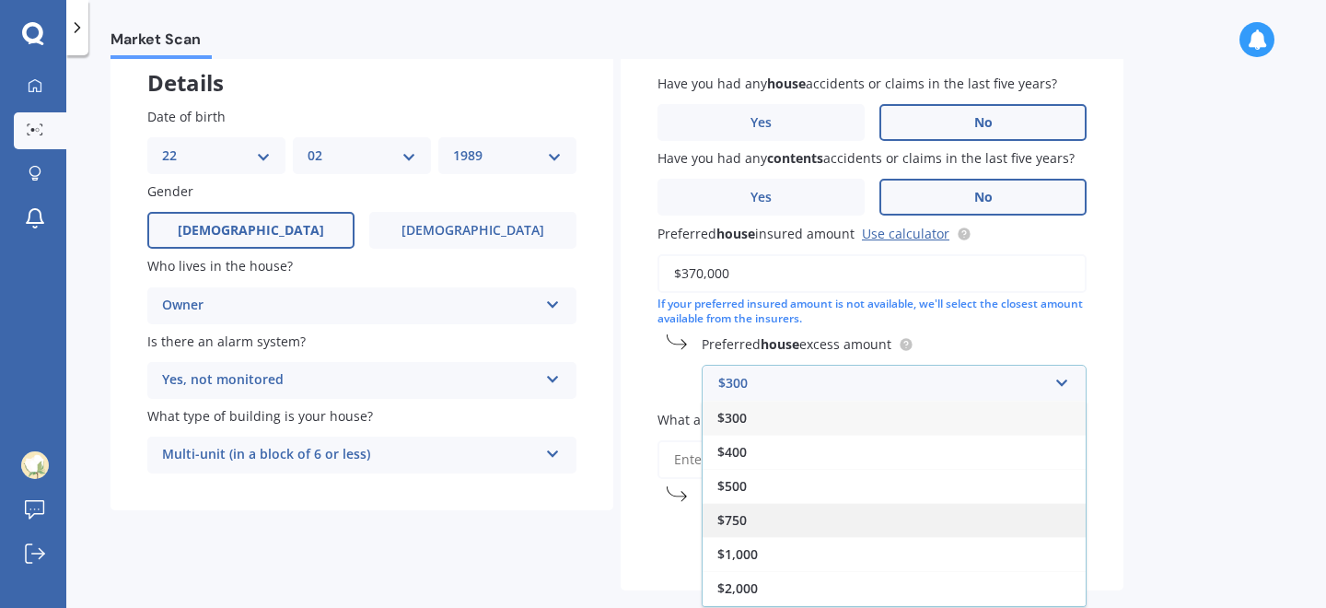
click at [786, 515] on div "$750" at bounding box center [893, 520] width 383 height 34
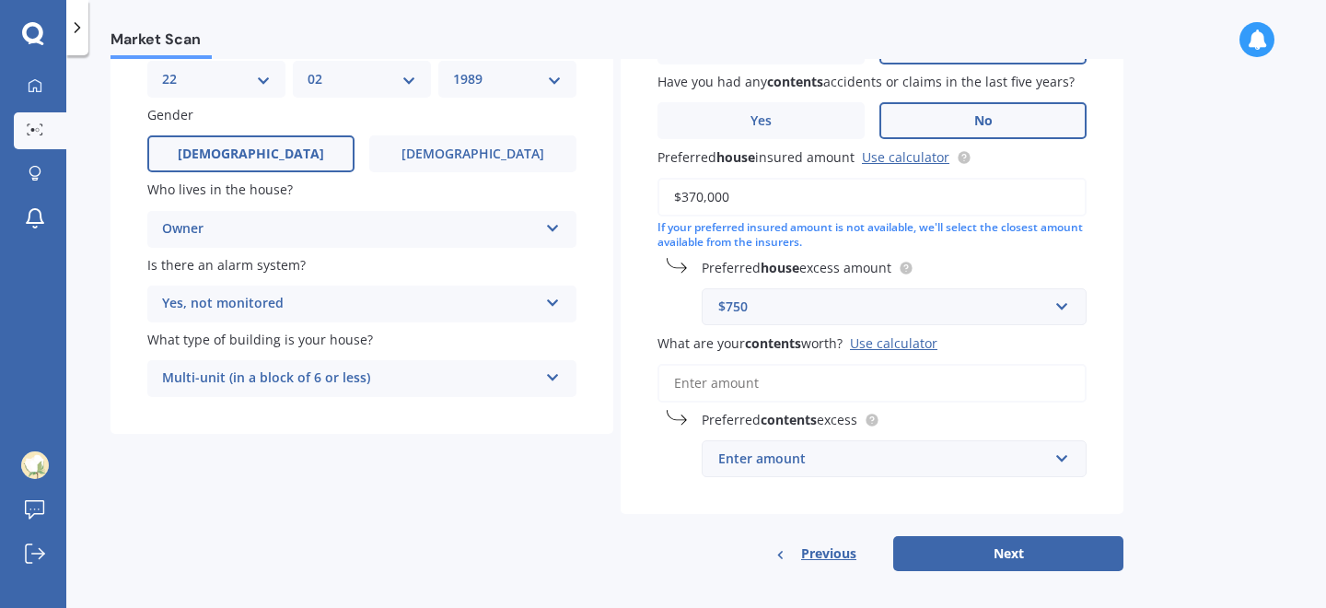
scroll to position [191, 0]
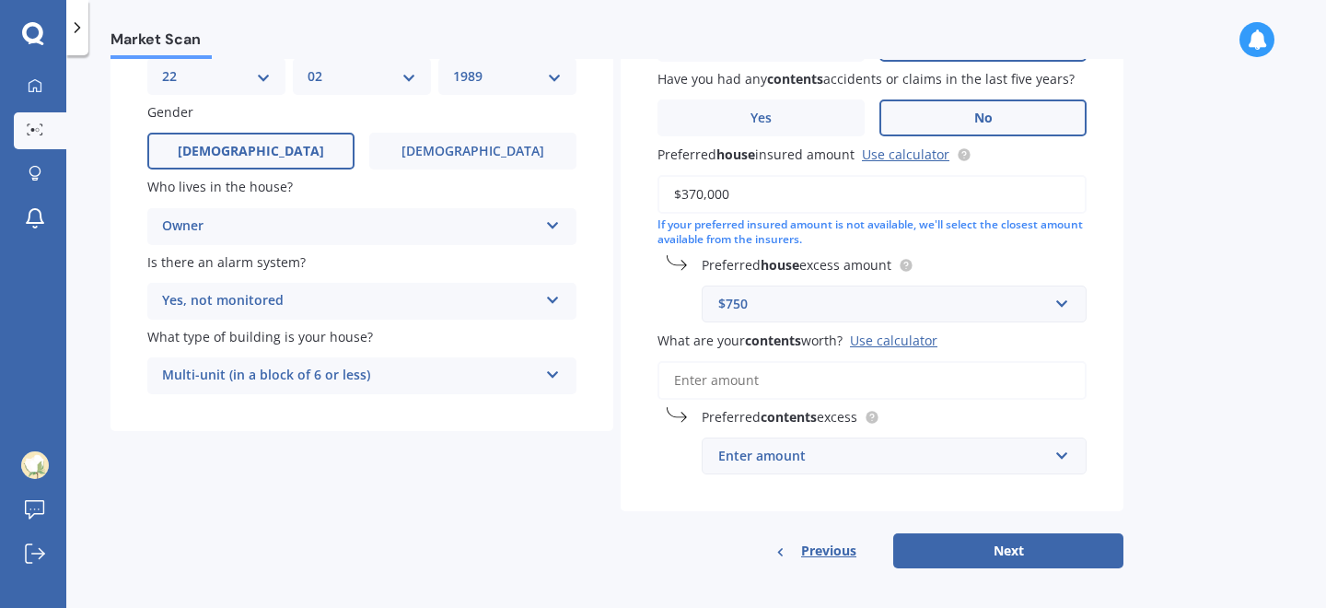
click at [734, 382] on input "What are your contents worth? Use calculator" at bounding box center [871, 380] width 429 height 39
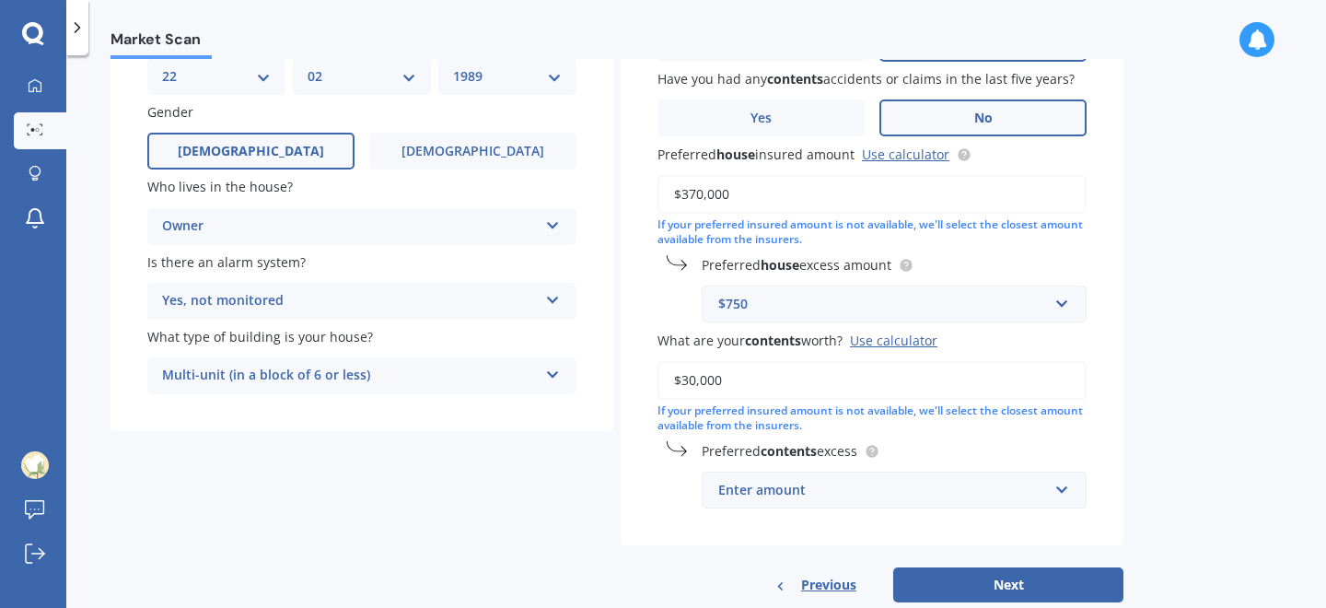
type input "$30,000"
click at [800, 485] on div "Enter amount" at bounding box center [883, 490] width 330 height 20
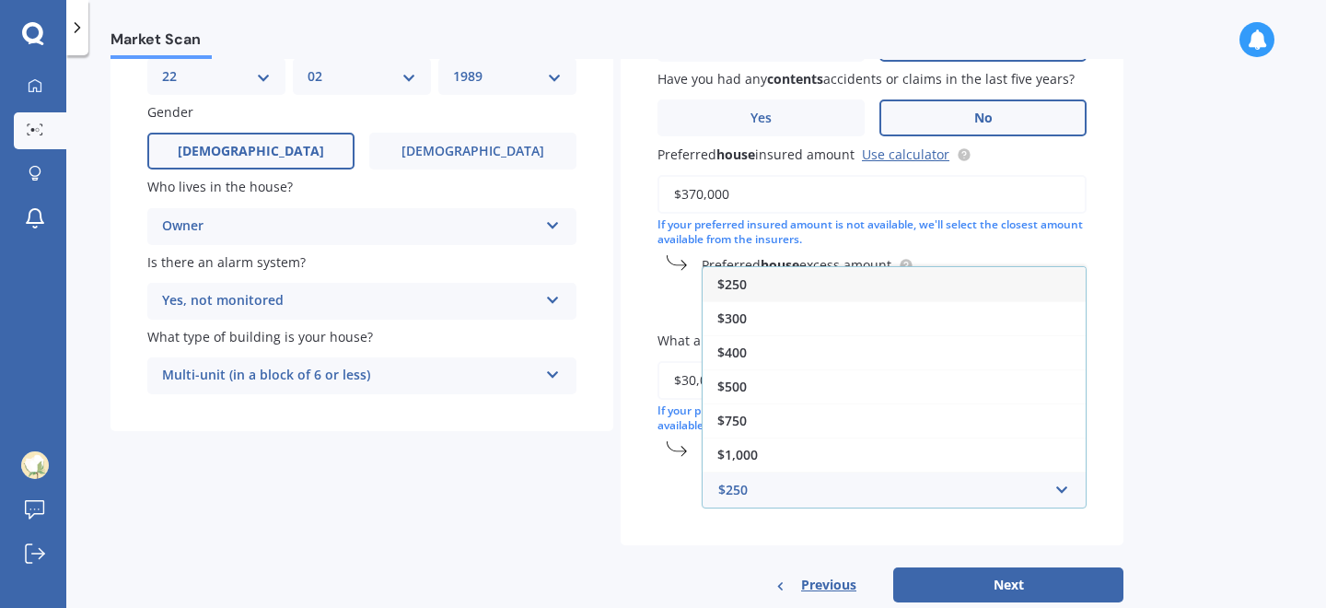
click at [806, 291] on div "$250" at bounding box center [893, 284] width 383 height 34
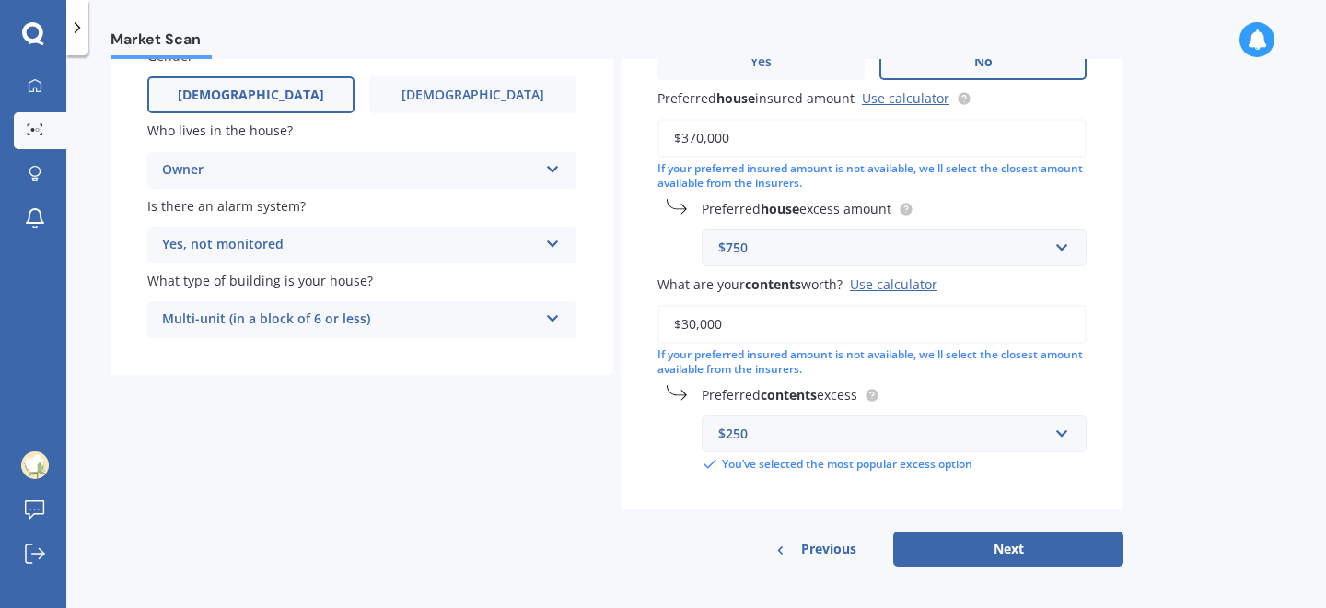
scroll to position [253, 0]
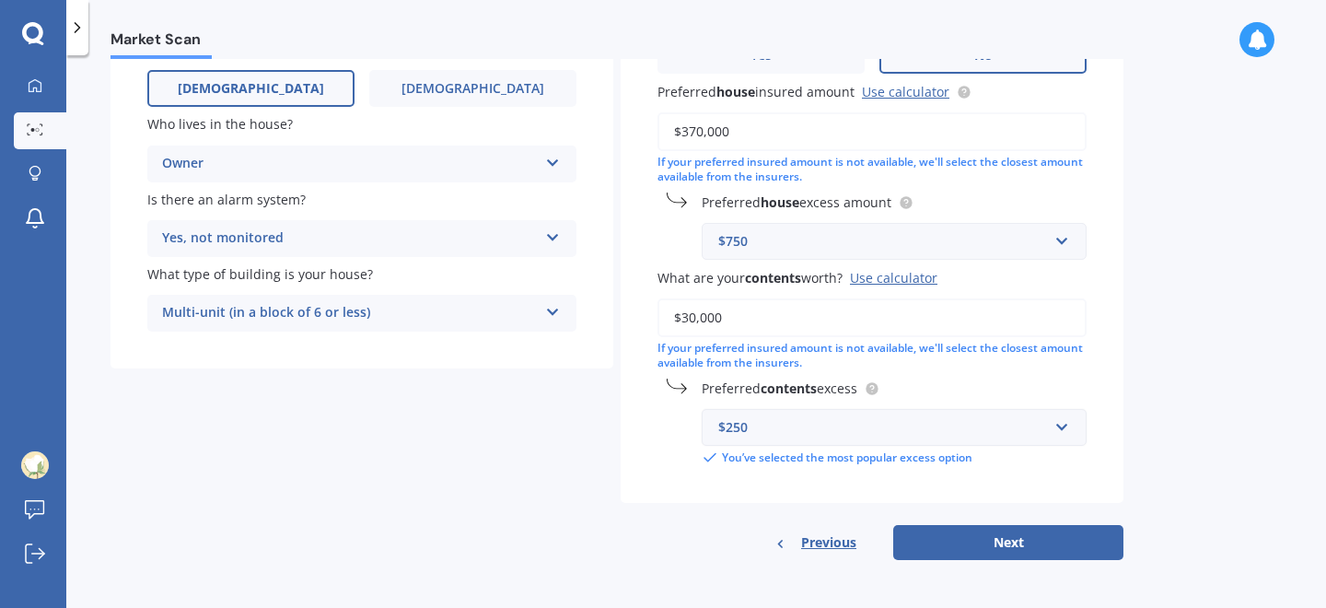
click at [902, 422] on div "$250" at bounding box center [883, 427] width 330 height 20
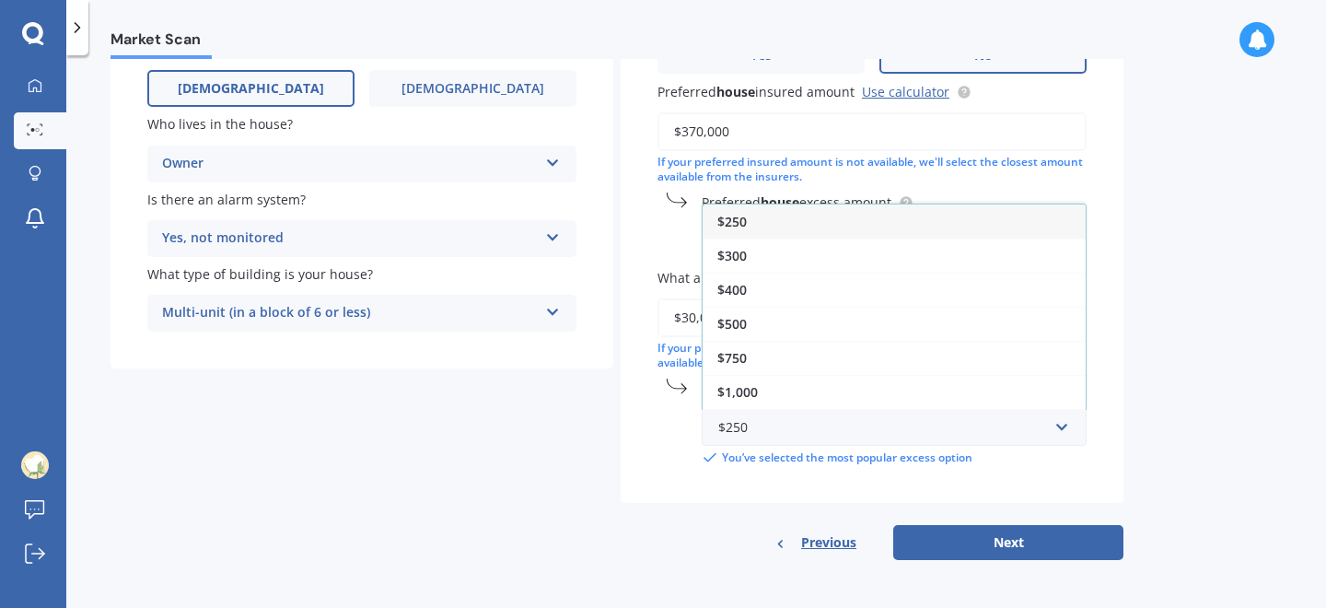
click at [736, 493] on div "Have you had any house accidents or claims in the last five years? Yes No Have …" at bounding box center [872, 199] width 503 height 609
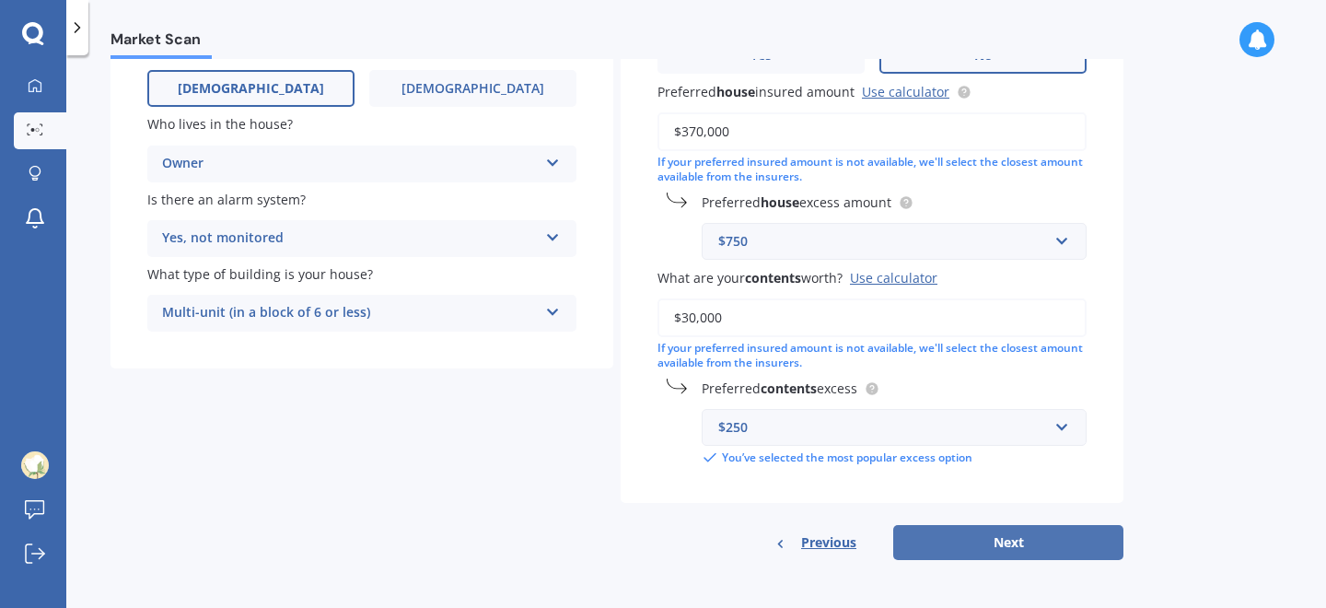
click at [993, 541] on button "Next" at bounding box center [1008, 542] width 230 height 35
select select "22"
select select "02"
select select "1989"
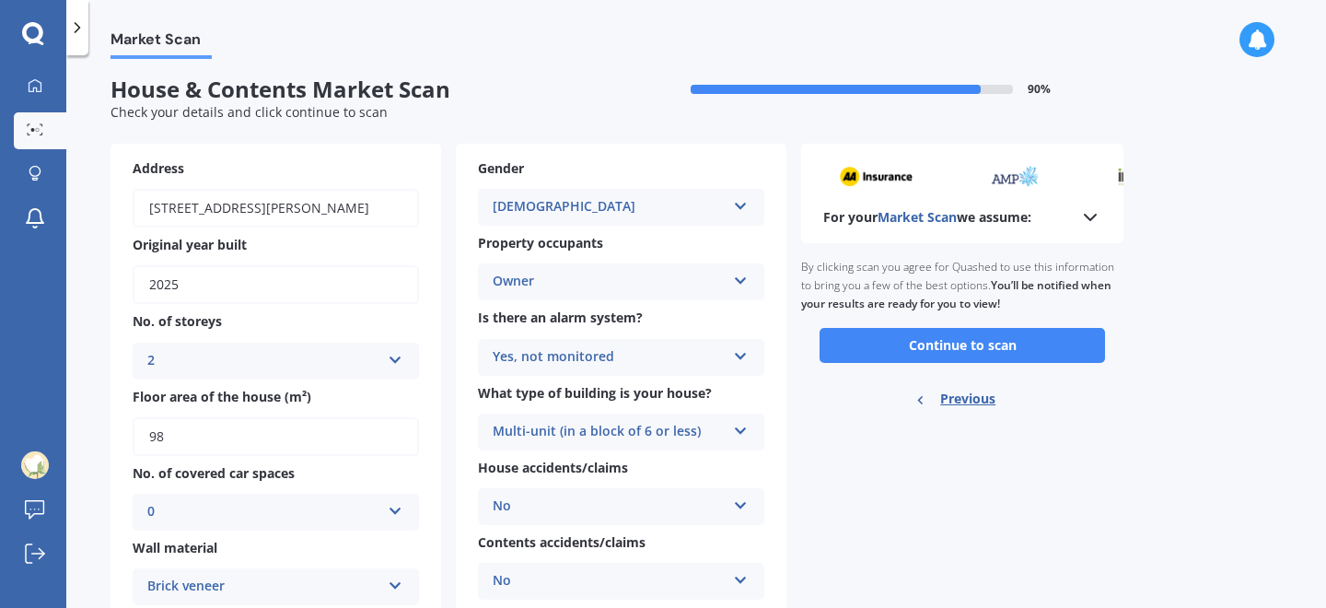
scroll to position [0, 0]
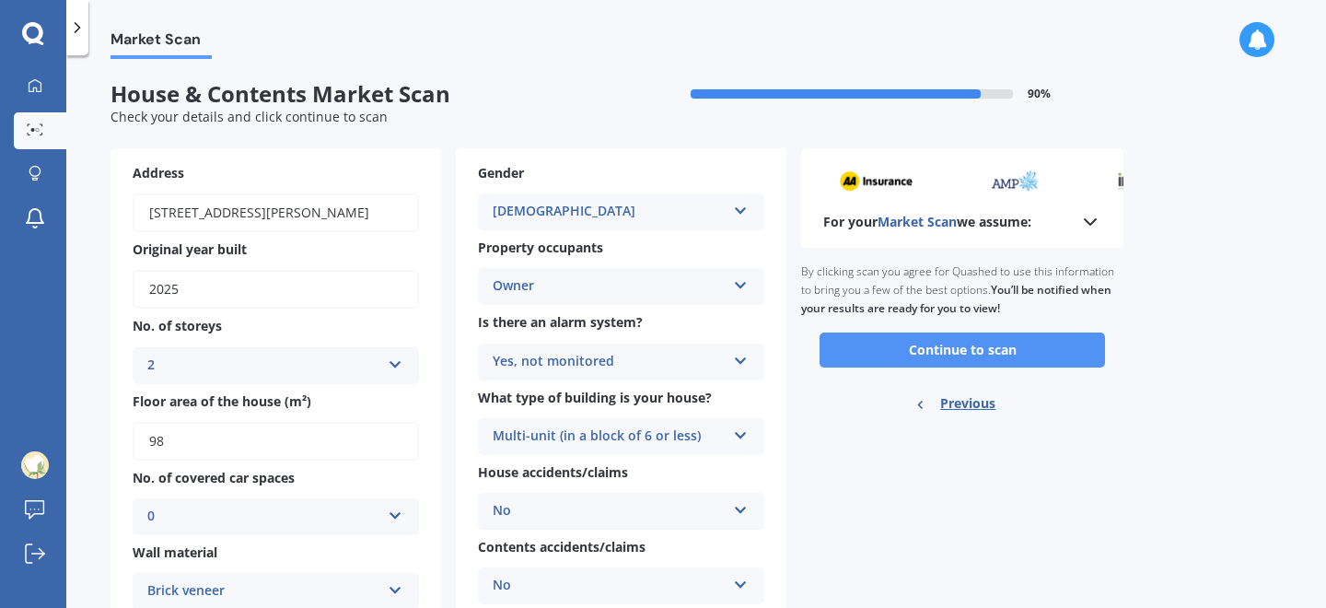
click at [920, 354] on button "Continue to scan" at bounding box center [961, 349] width 285 height 35
